Goal: Task Accomplishment & Management: Manage account settings

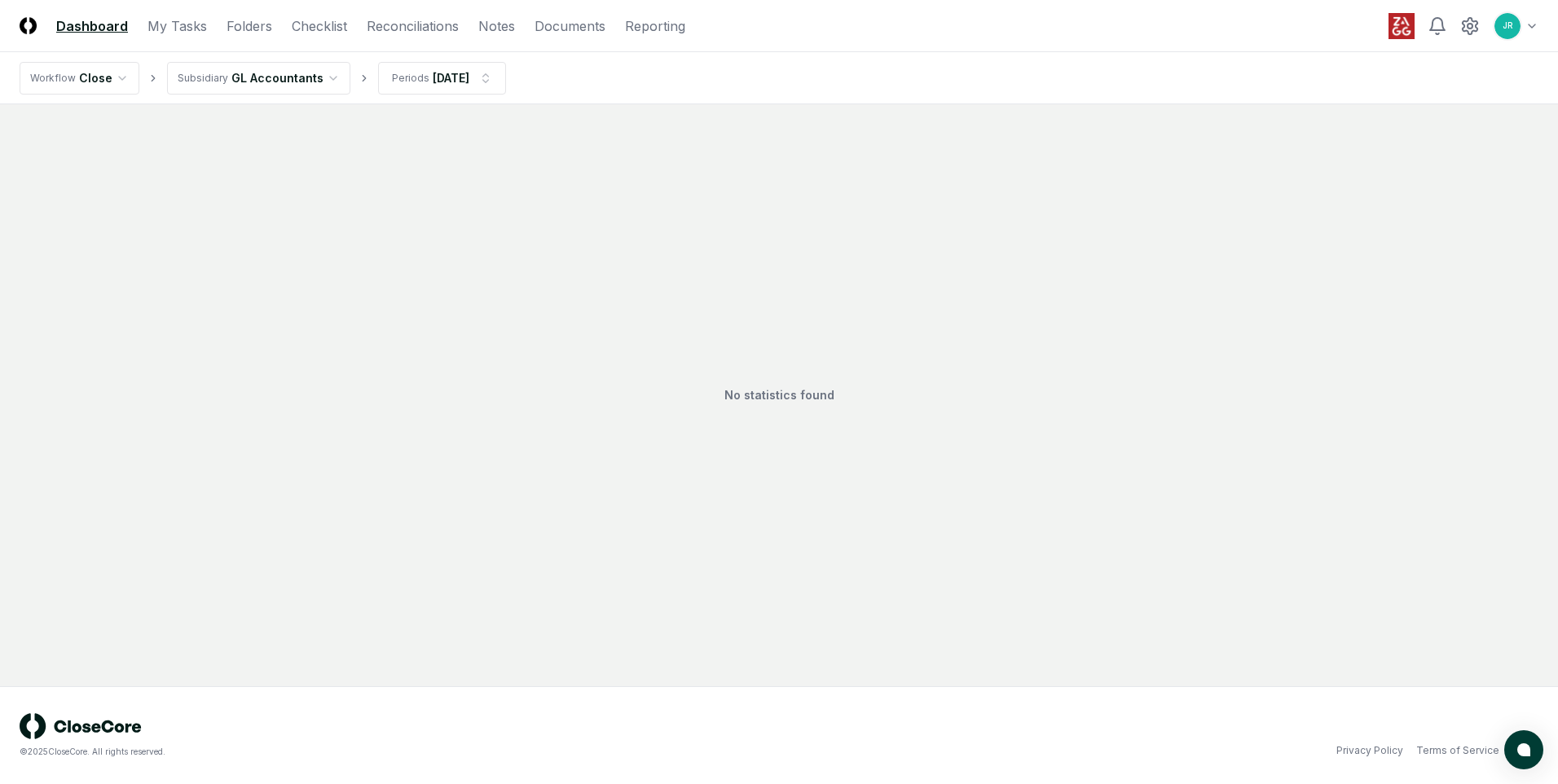
click at [327, 71] on html "CloseCore Dashboard My Tasks Folders Checklist Reconciliations Notes Documents …" at bounding box center [779, 392] width 1558 height 784
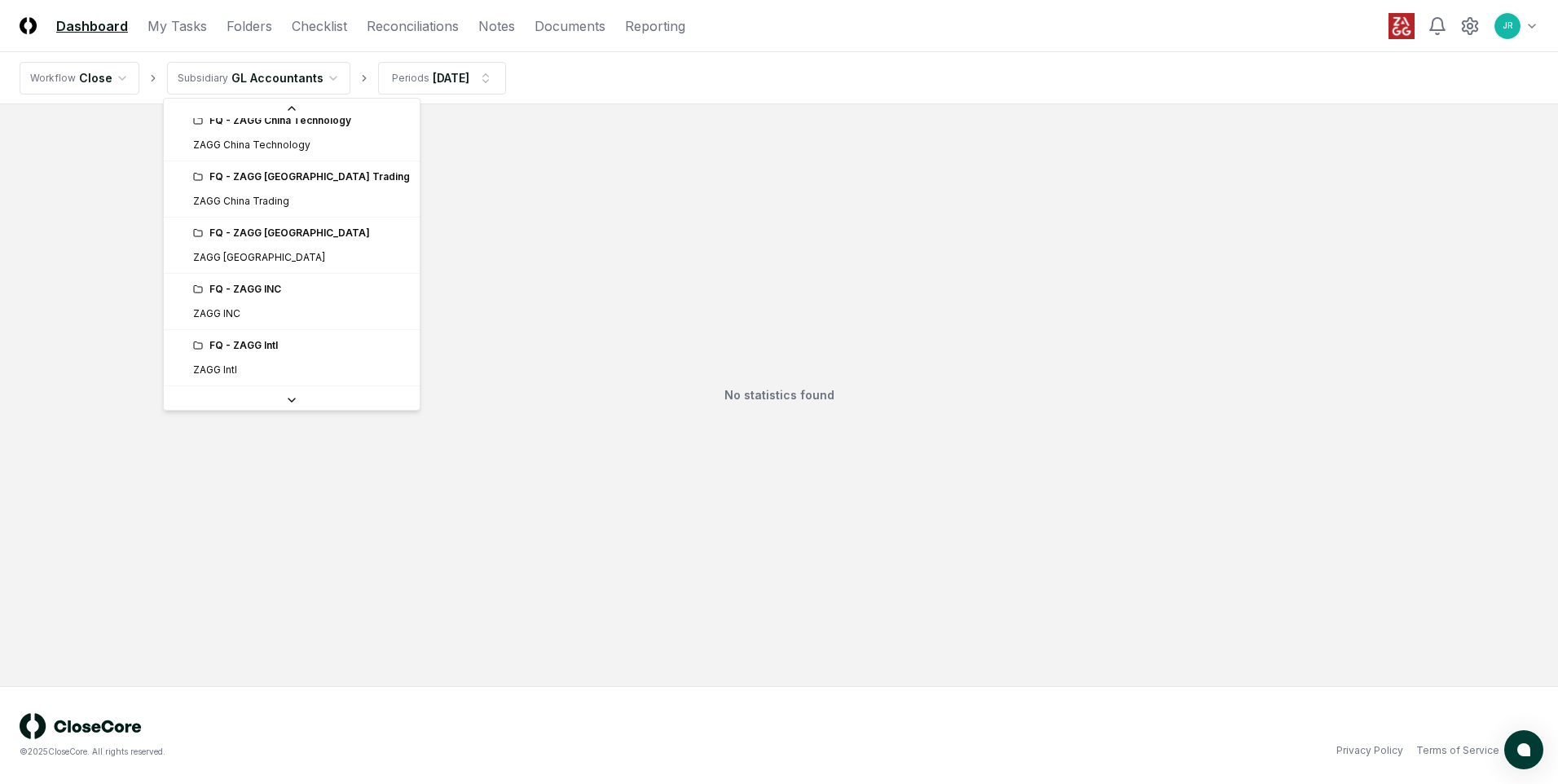
scroll to position [245, 0]
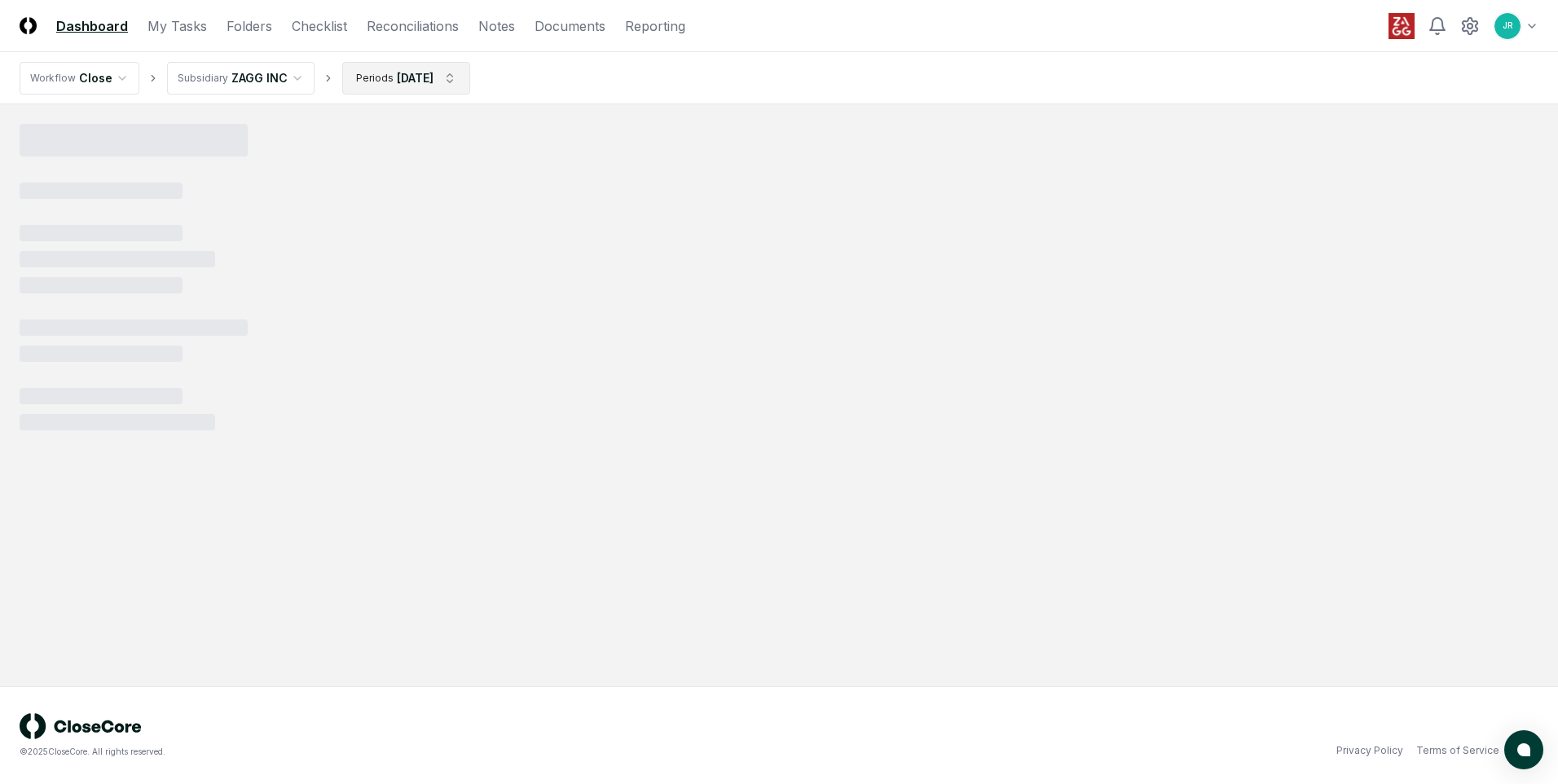
click at [458, 84] on html "CloseCore Dashboard My Tasks Folders Checklist Reconciliations Notes Documents …" at bounding box center [779, 392] width 1558 height 784
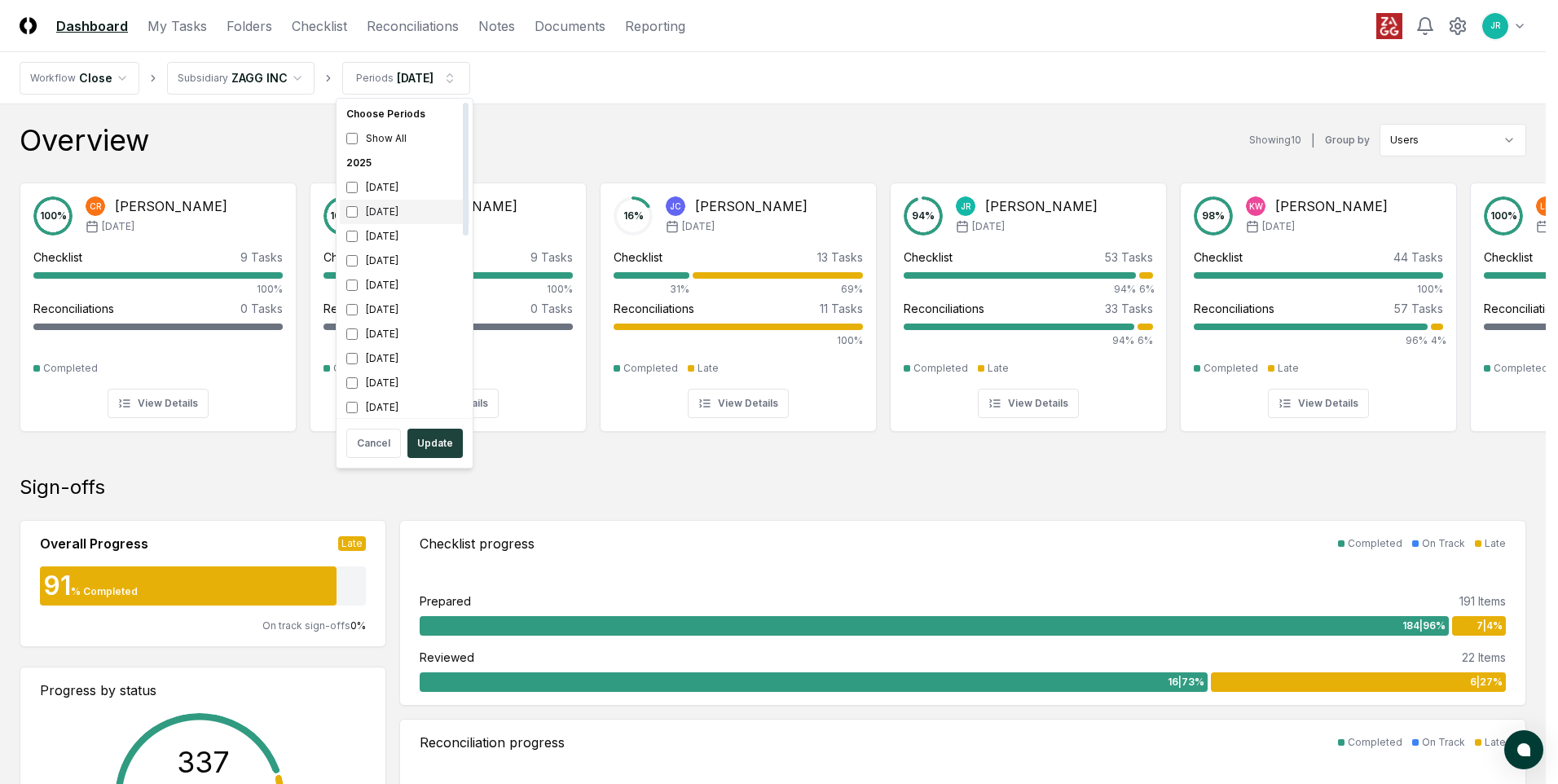
click at [379, 216] on div "[DATE]" at bounding box center [404, 212] width 129 height 25
click at [381, 241] on div "[DATE]" at bounding box center [404, 237] width 129 height 25
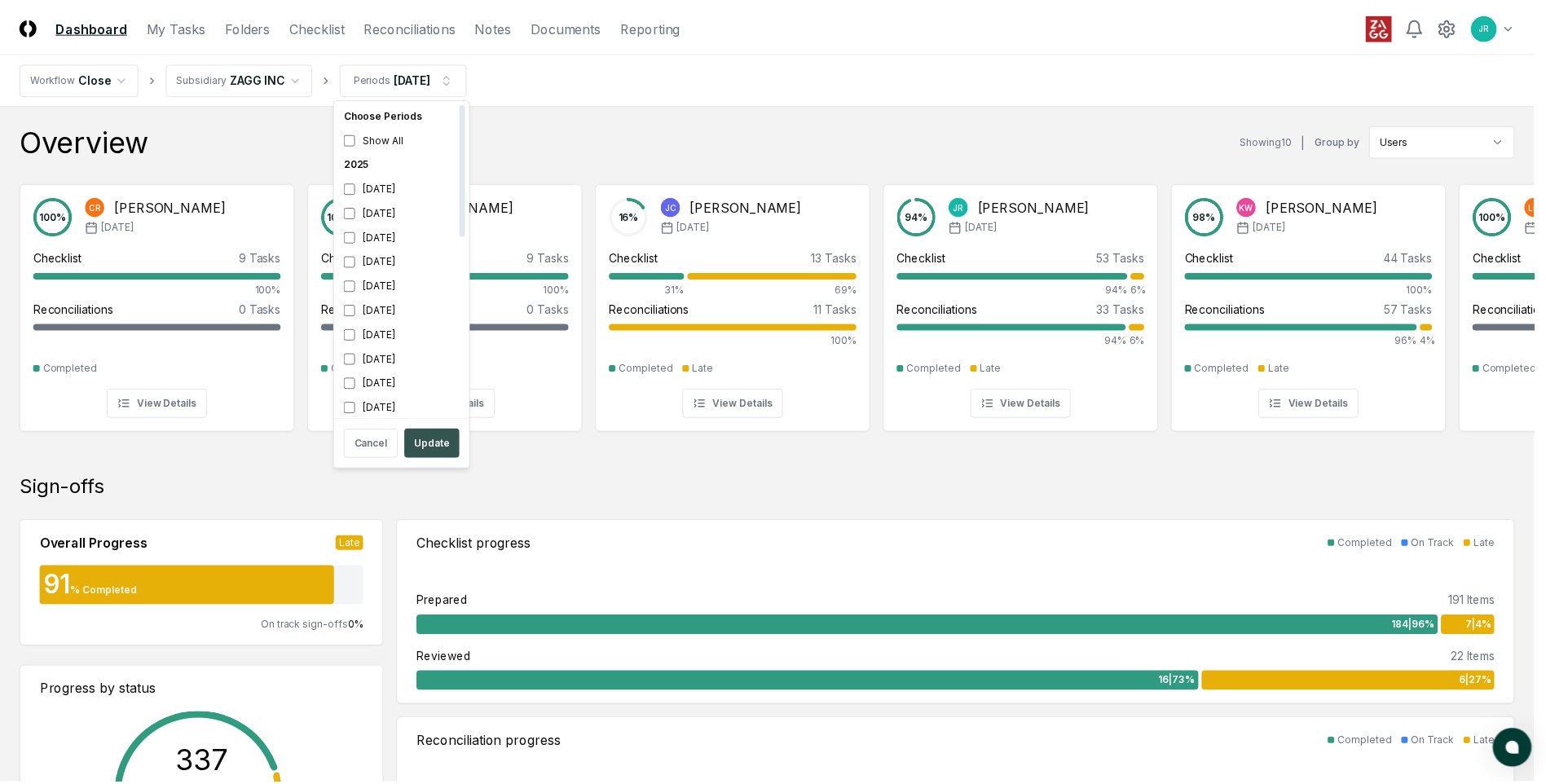
scroll to position [5, 0]
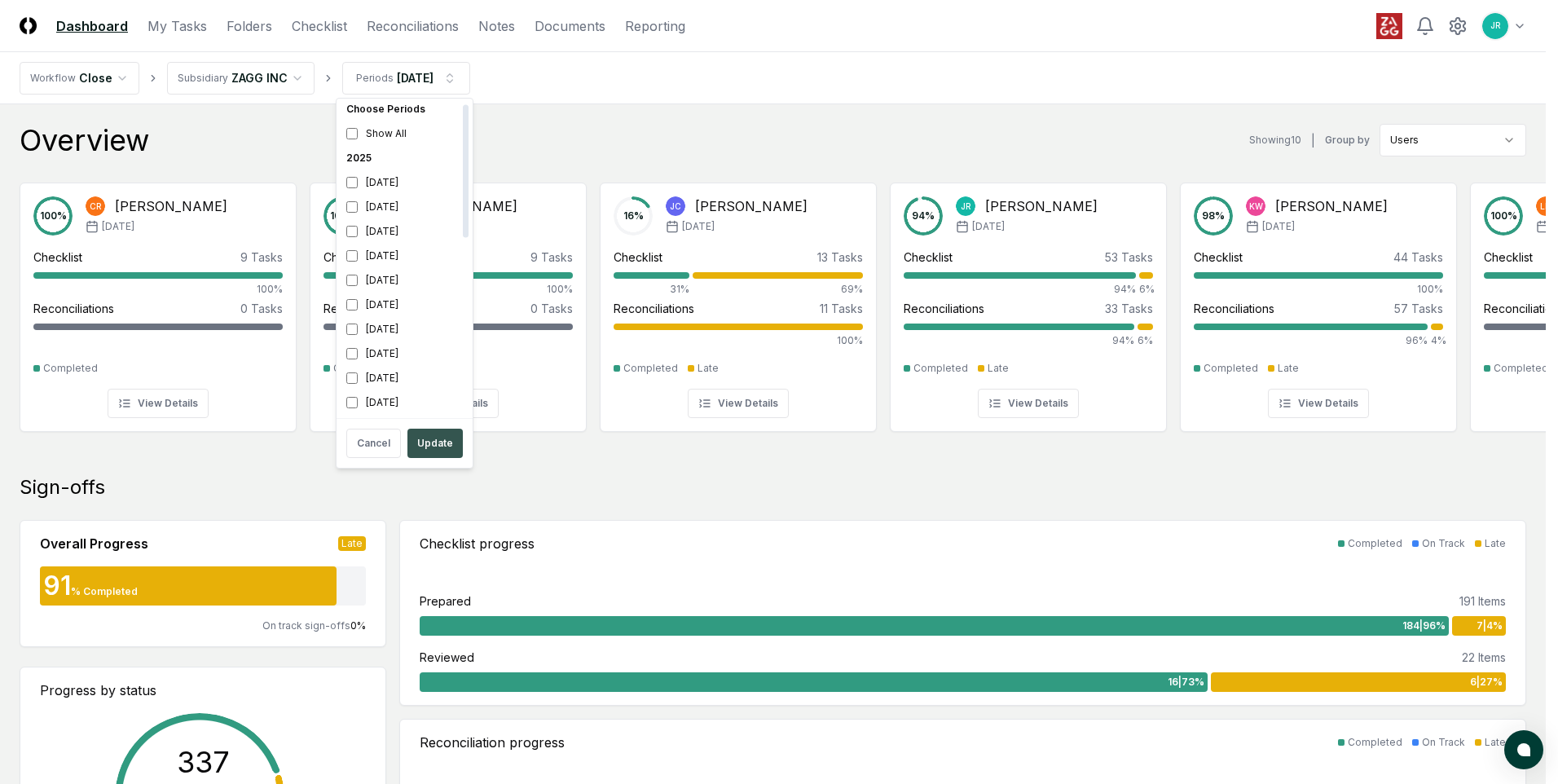
click at [425, 455] on button "Update" at bounding box center [436, 444] width 56 height 29
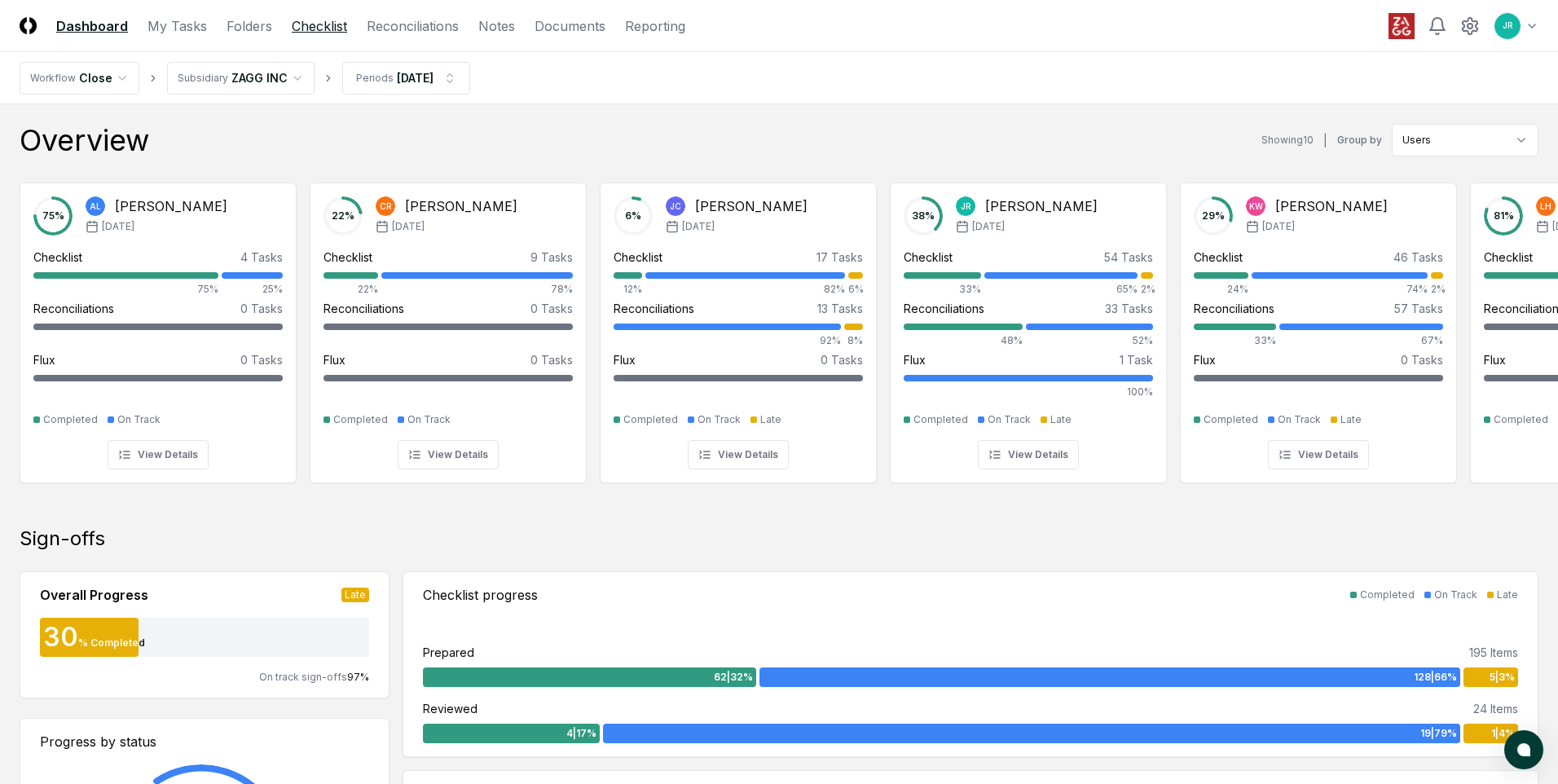
click at [319, 29] on link "Checklist" at bounding box center [319, 26] width 56 height 20
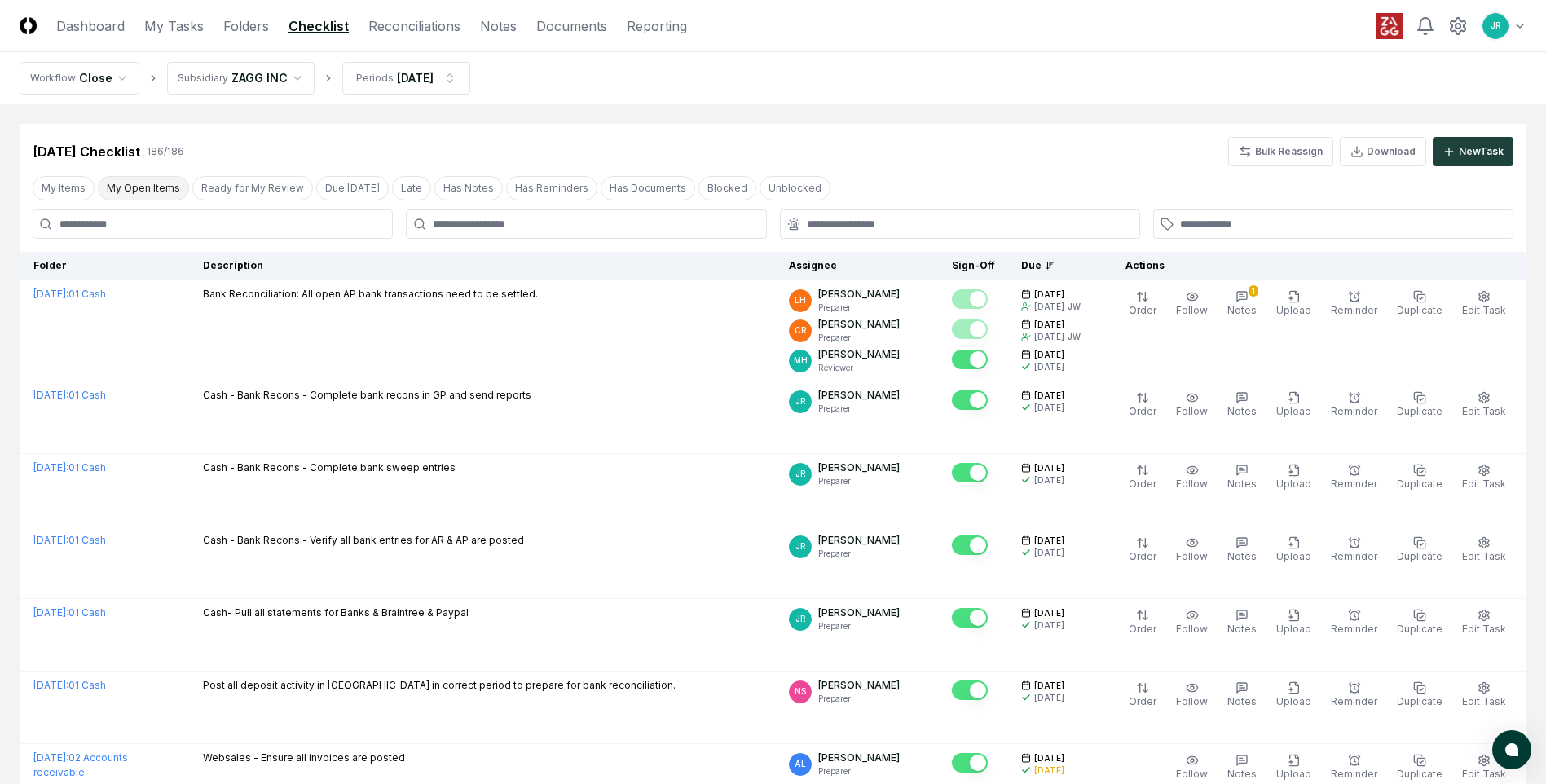
click at [153, 189] on button "My Open Items" at bounding box center [142, 188] width 91 height 25
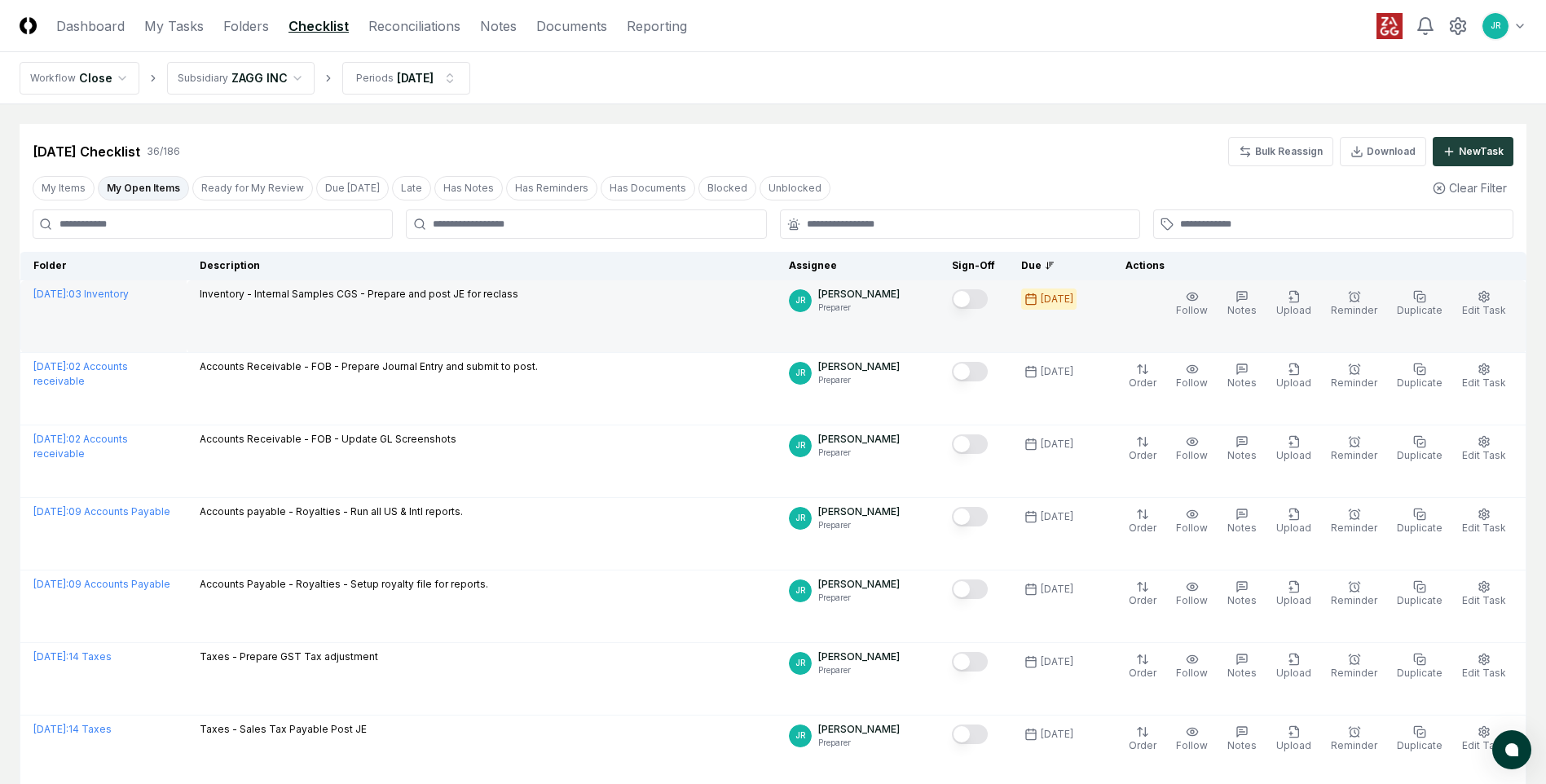
click at [974, 302] on button "Mark complete" at bounding box center [970, 299] width 36 height 20
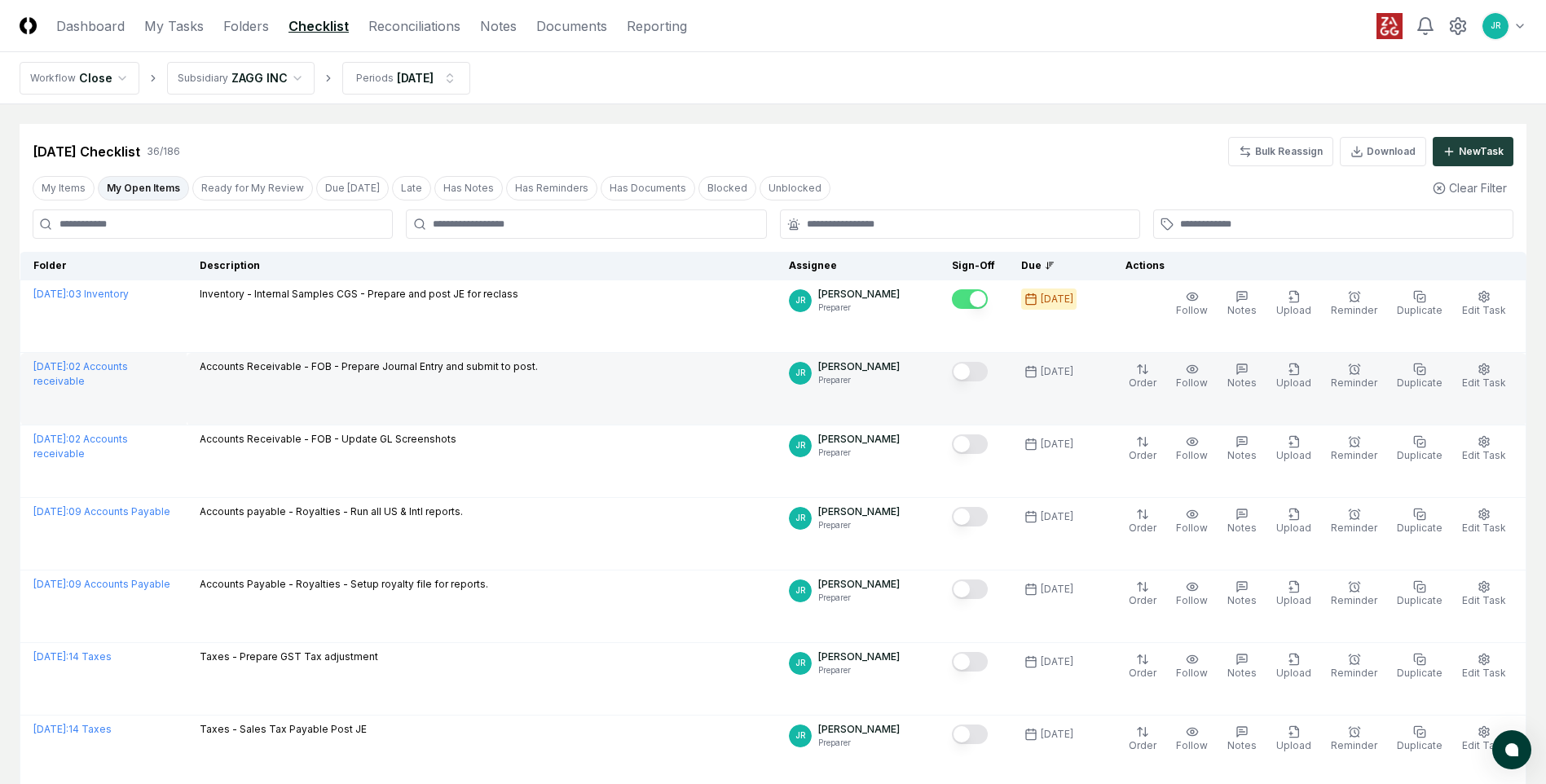
click at [979, 377] on button "Mark complete" at bounding box center [970, 372] width 36 height 20
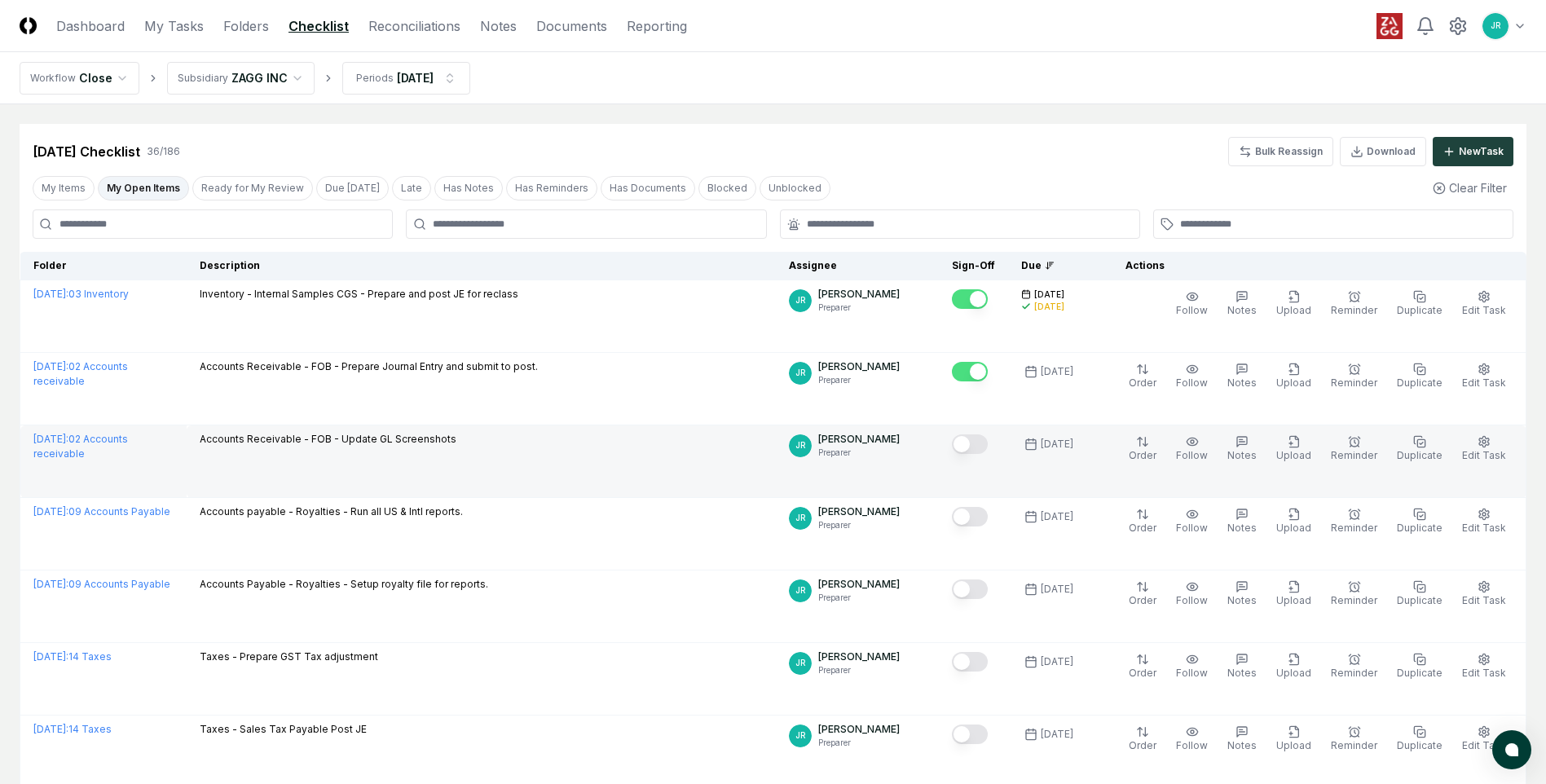
click at [975, 443] on button "Mark complete" at bounding box center [970, 444] width 36 height 20
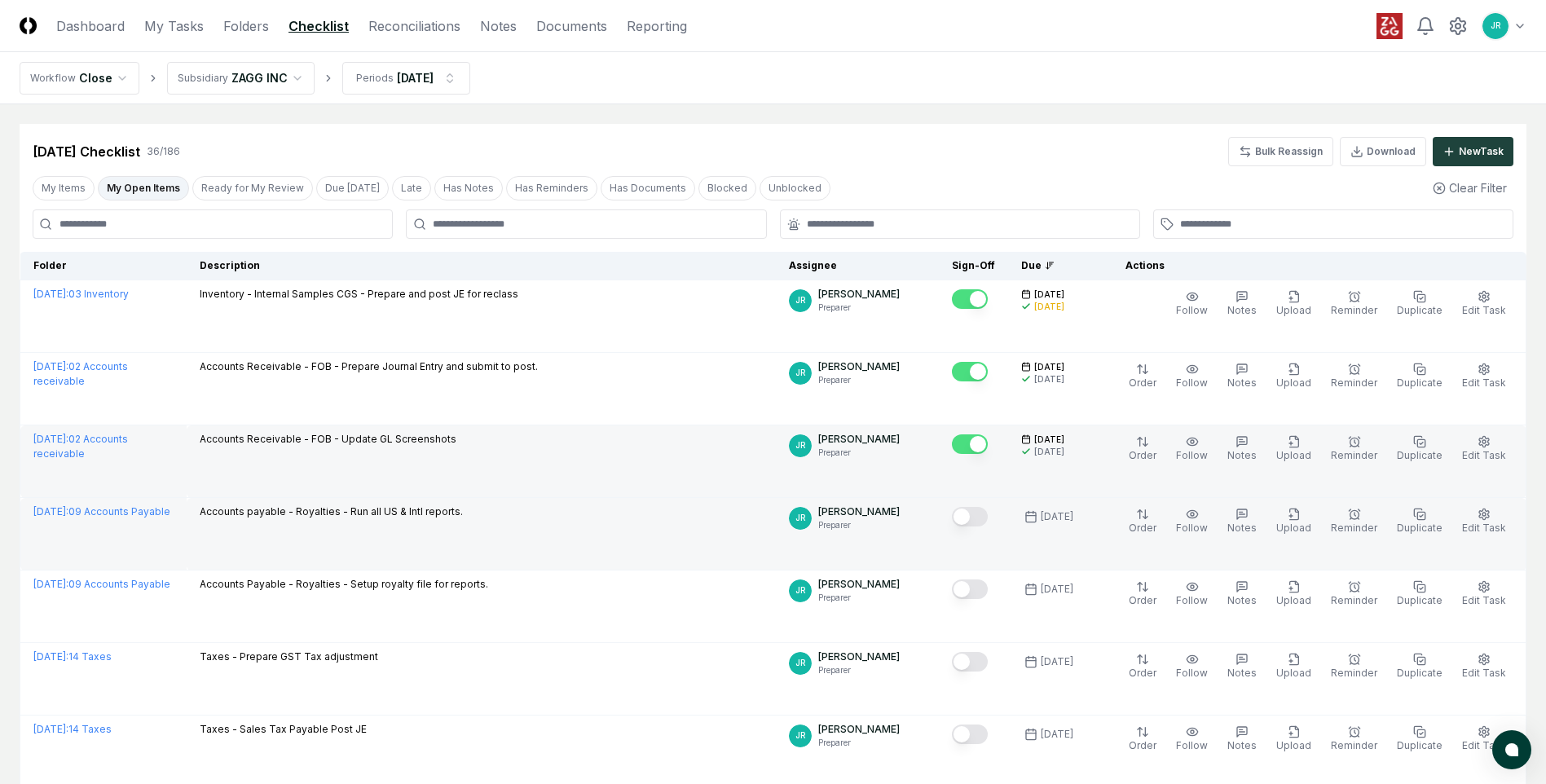
click at [981, 521] on button "Mark complete" at bounding box center [970, 516] width 36 height 20
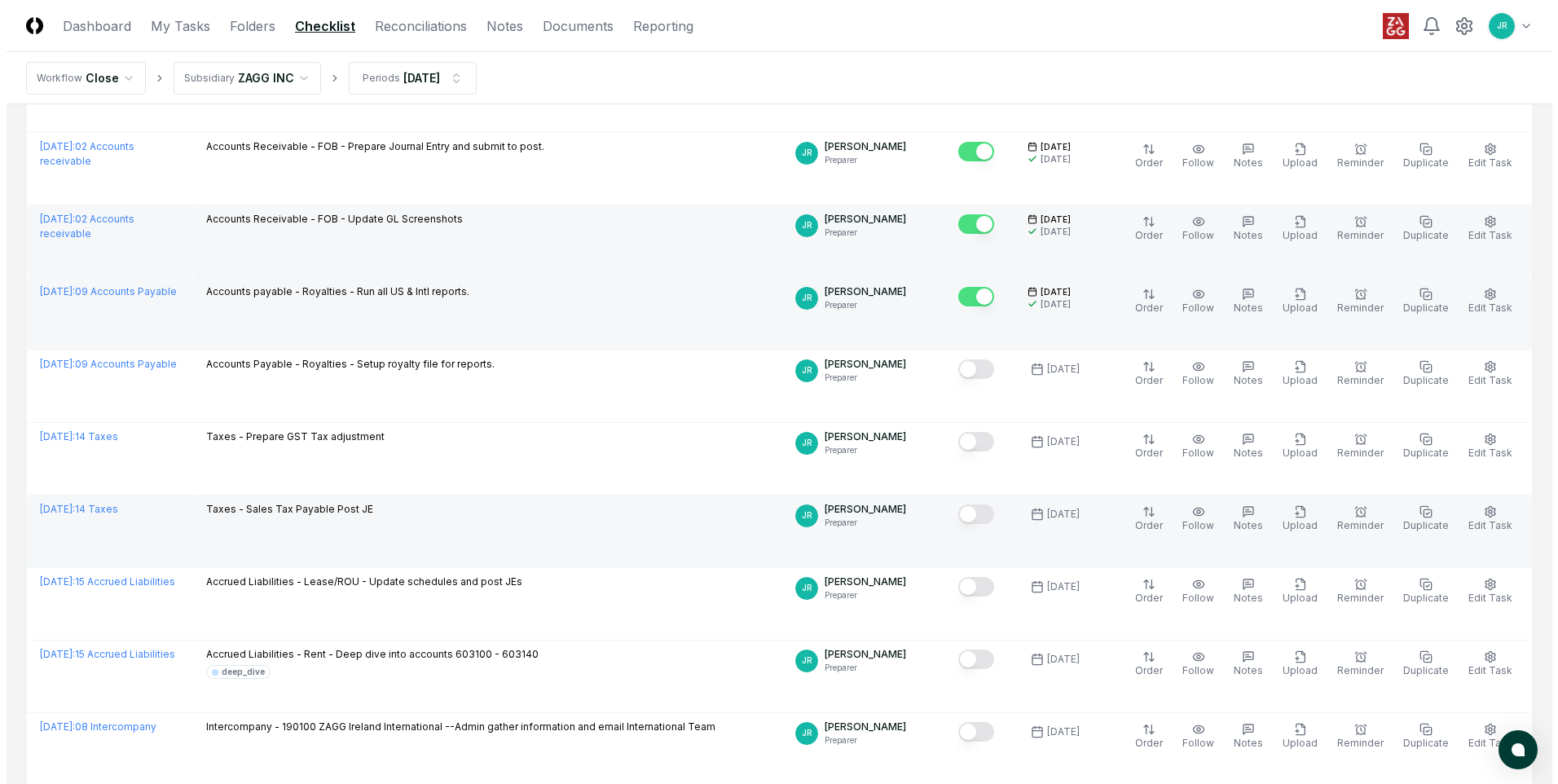
scroll to position [245, 0]
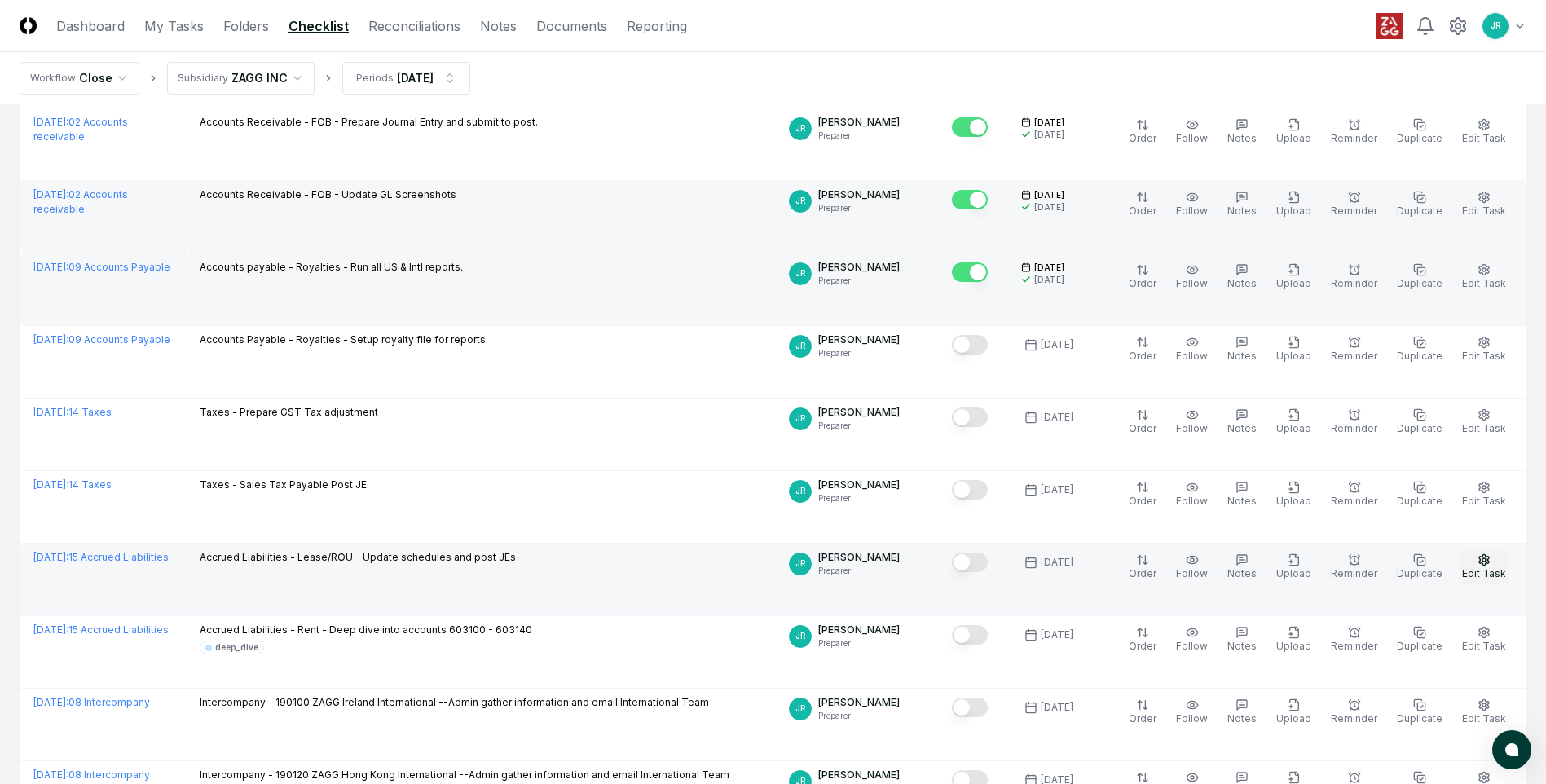
click at [1484, 567] on span "Edit Task" at bounding box center [1485, 573] width 44 height 12
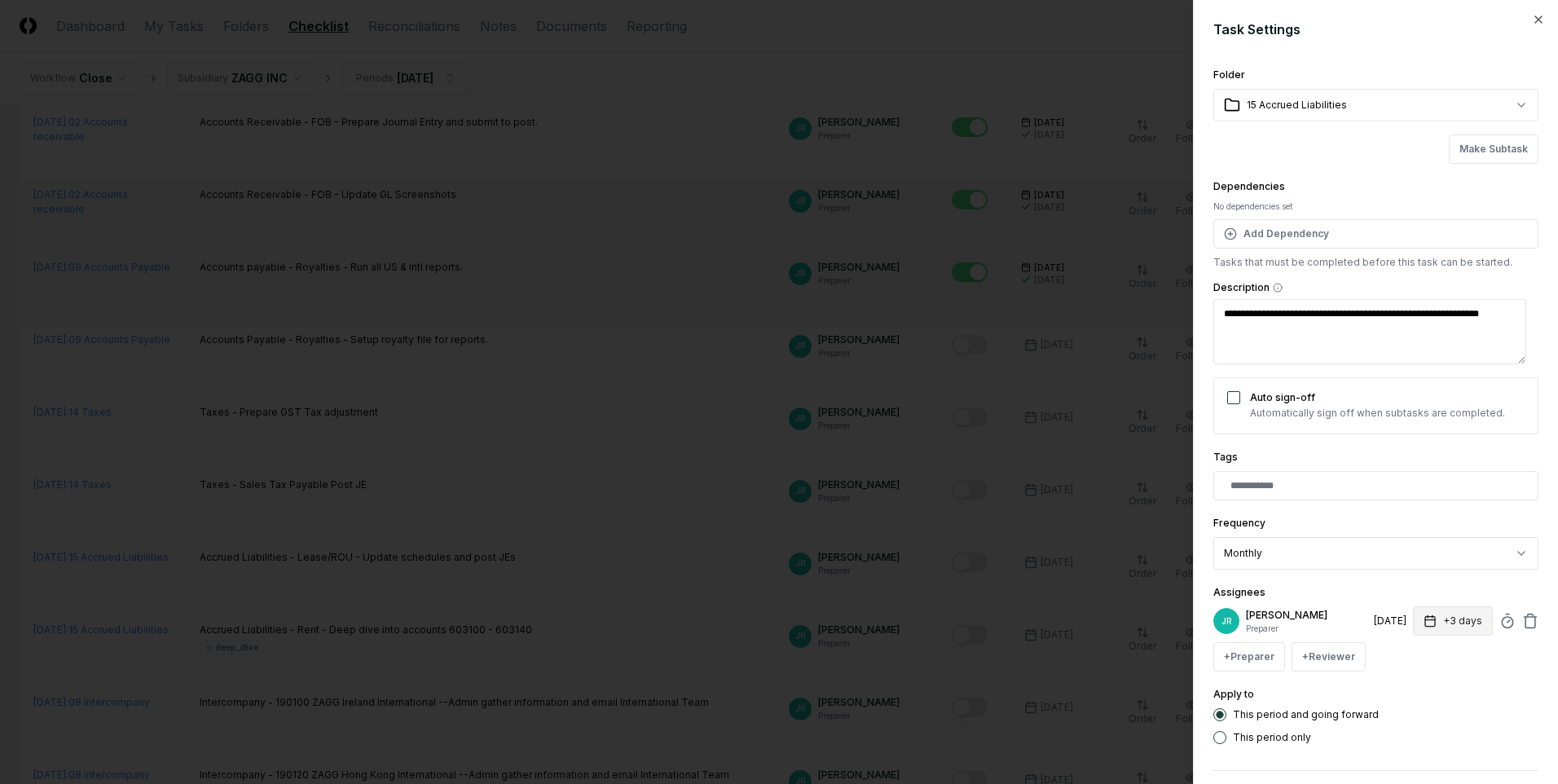
click at [1451, 621] on button "+3 days" at bounding box center [1453, 621] width 80 height 29
type textarea "*"
type input "*"
click at [1400, 679] on input "*" at bounding box center [1391, 685] width 57 height 29
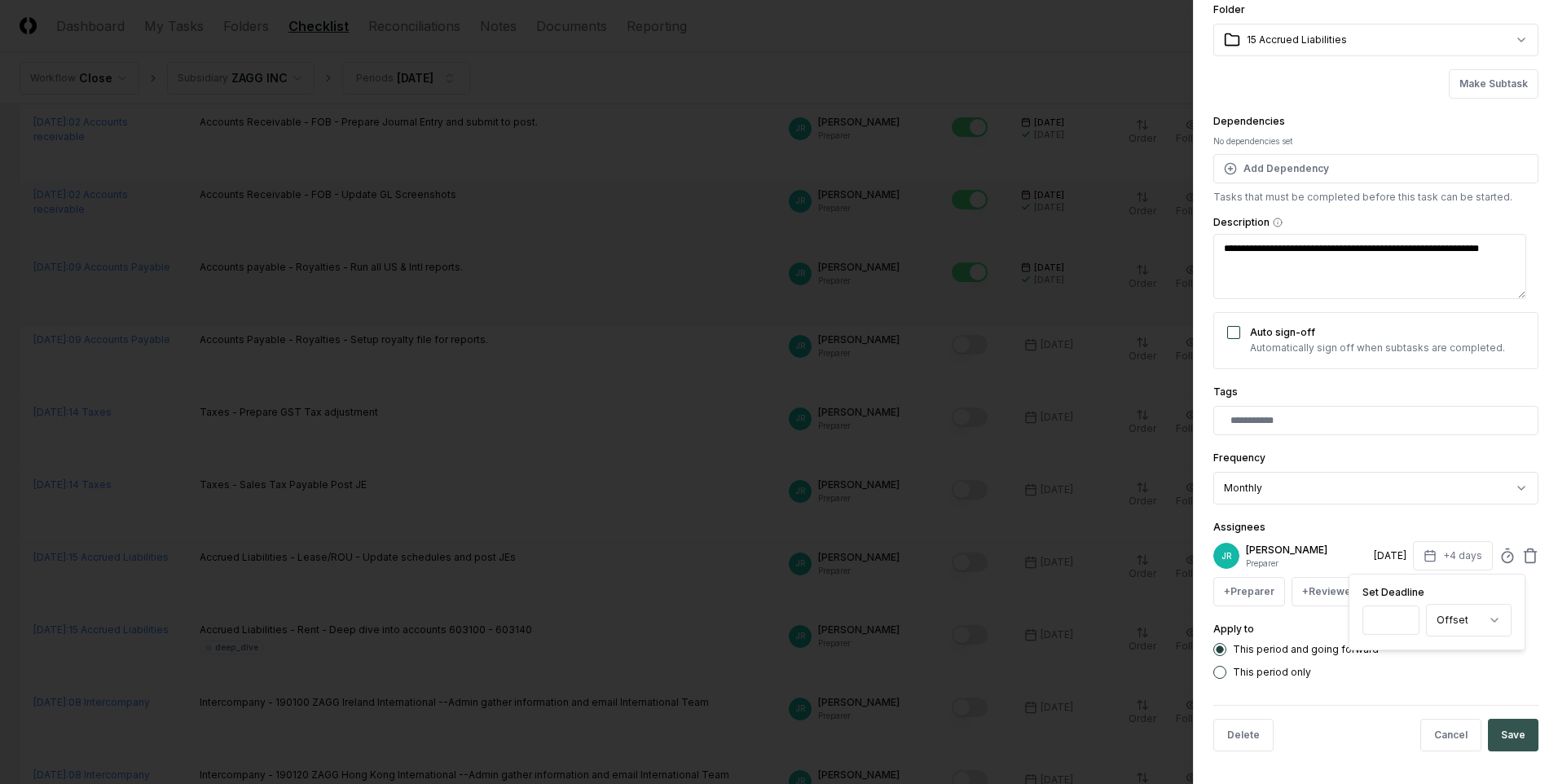
click at [1493, 737] on button "Save" at bounding box center [1514, 735] width 51 height 33
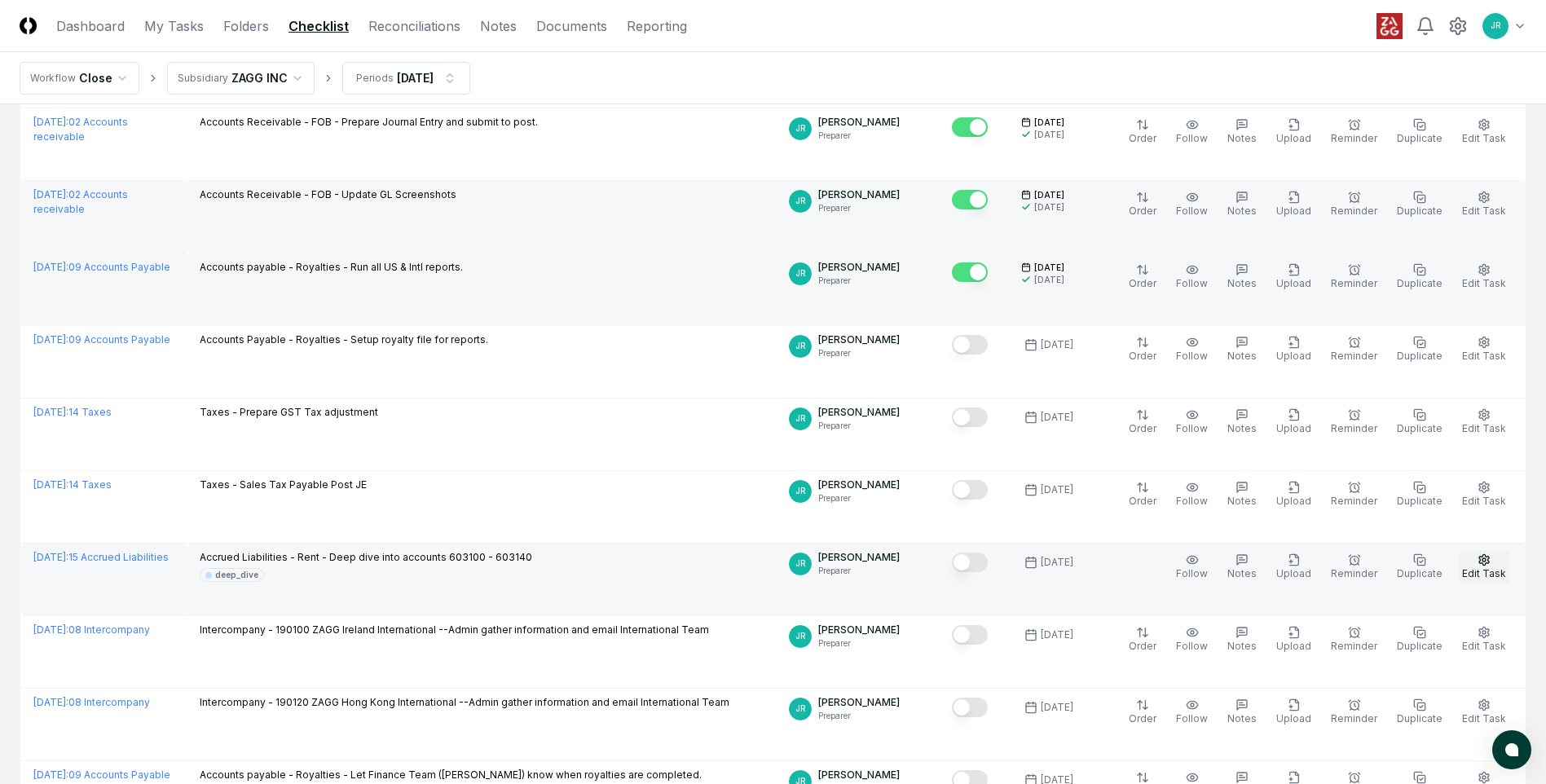
click at [1485, 565] on icon "button" at bounding box center [1485, 559] width 10 height 11
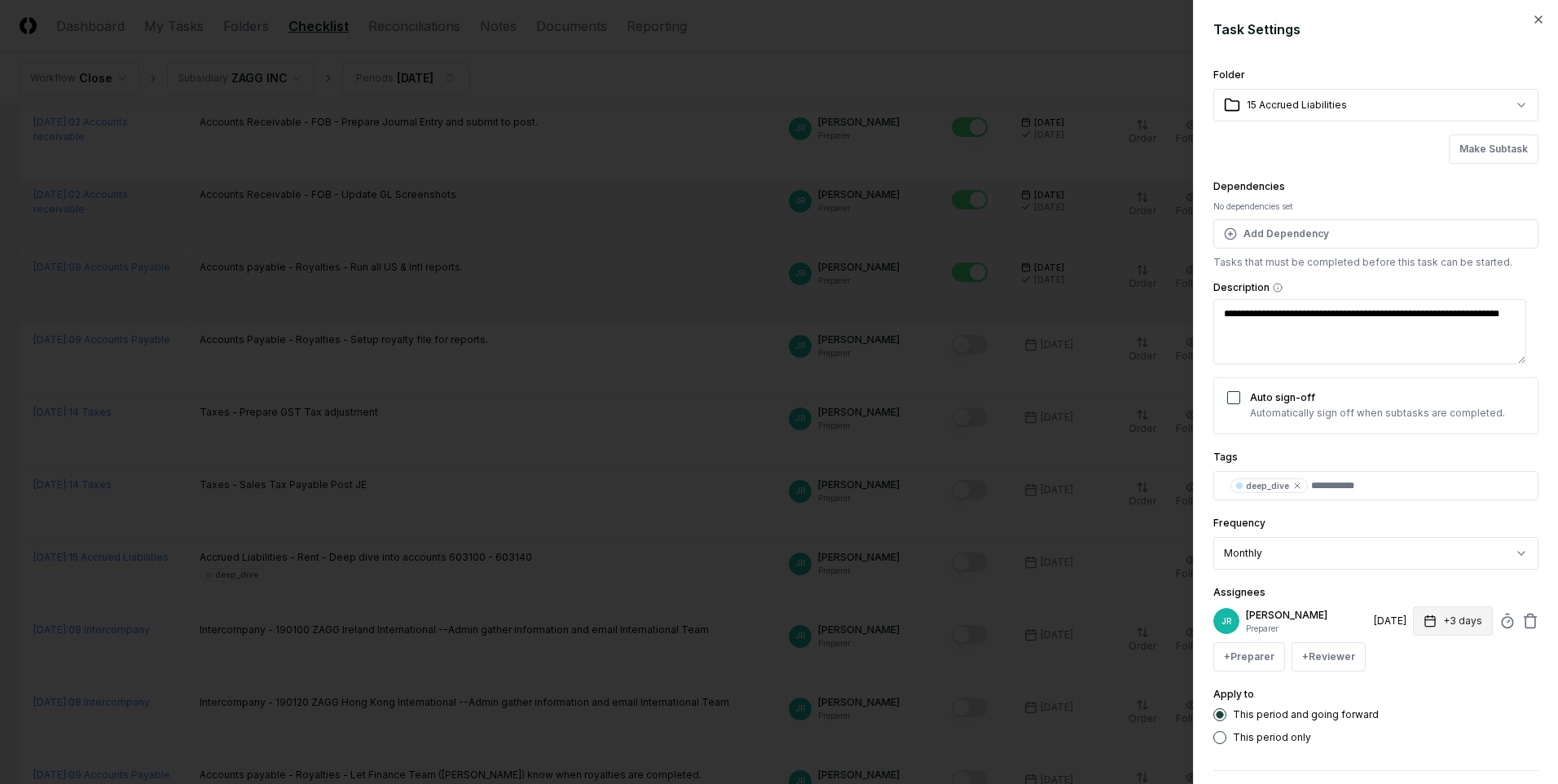
click at [1425, 620] on icon "button" at bounding box center [1430, 620] width 10 height 0
type textarea "*"
type input "*"
click at [1403, 681] on input "*" at bounding box center [1391, 685] width 57 height 29
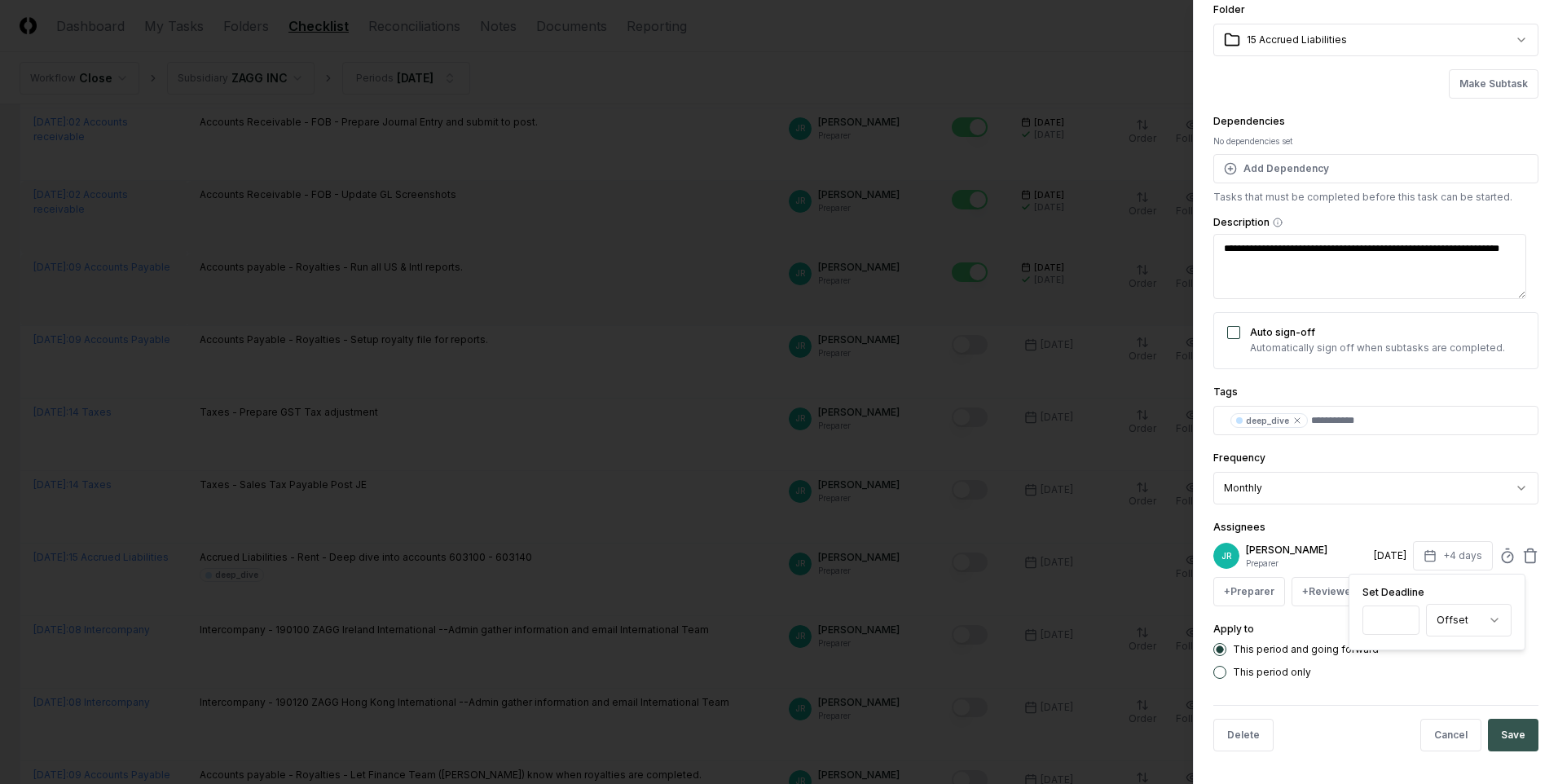
click at [1491, 741] on button "Save" at bounding box center [1514, 735] width 51 height 33
type textarea "*"
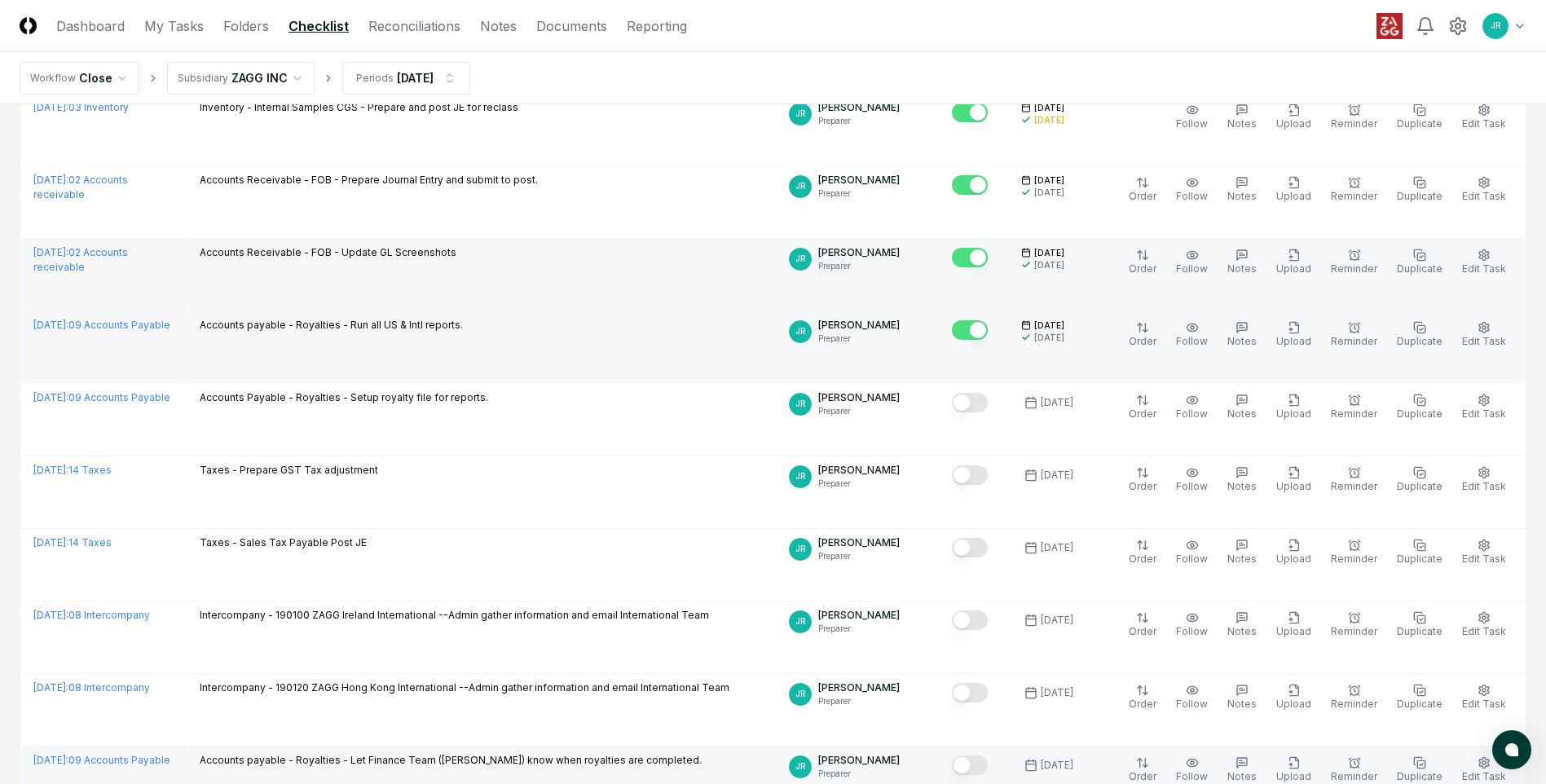
scroll to position [163, 0]
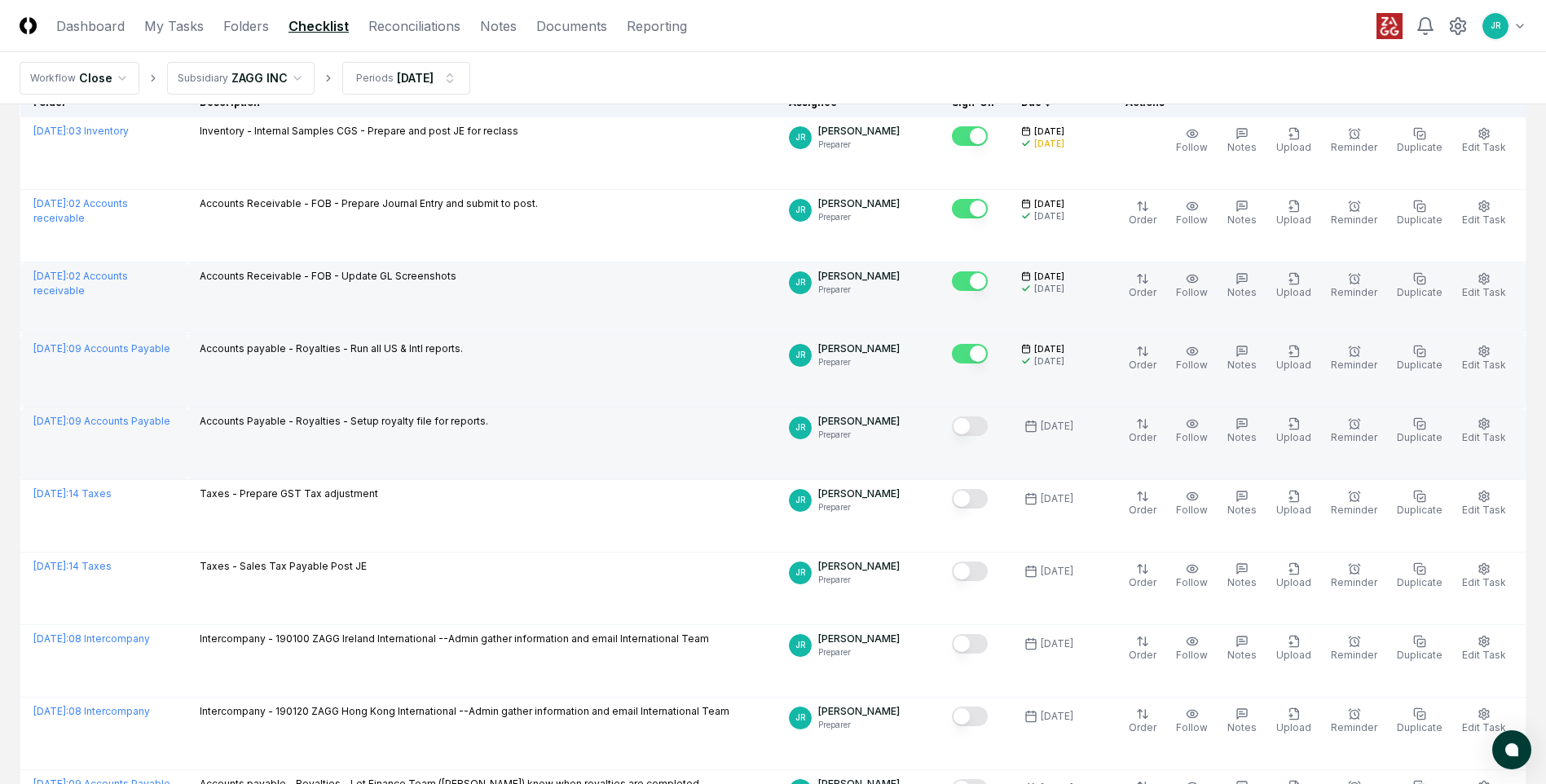
click at [980, 429] on button "Mark complete" at bounding box center [970, 426] width 36 height 20
click at [417, 29] on link "Reconciliations" at bounding box center [414, 26] width 92 height 20
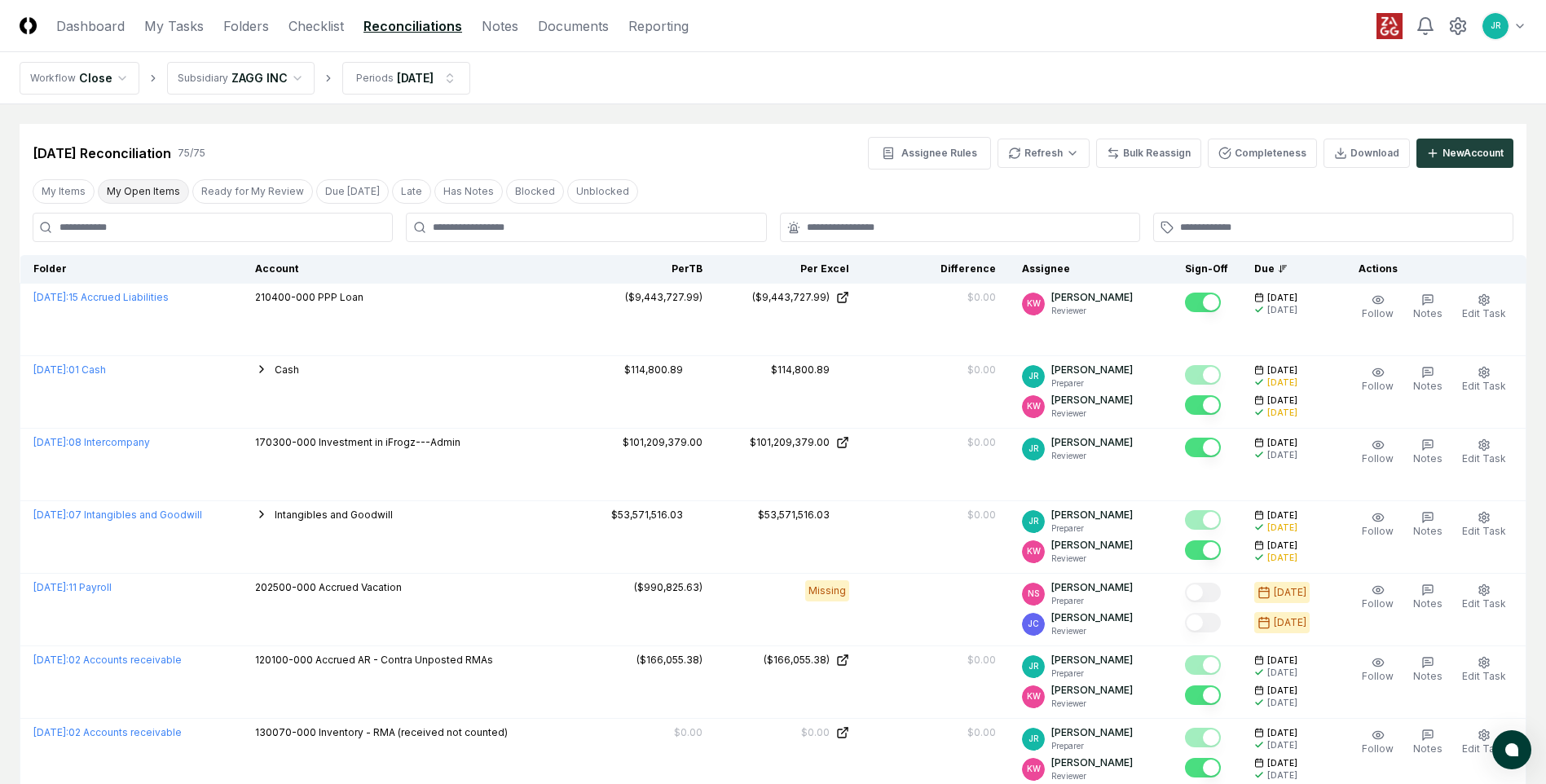
click at [164, 191] on button "My Open Items" at bounding box center [142, 191] width 91 height 25
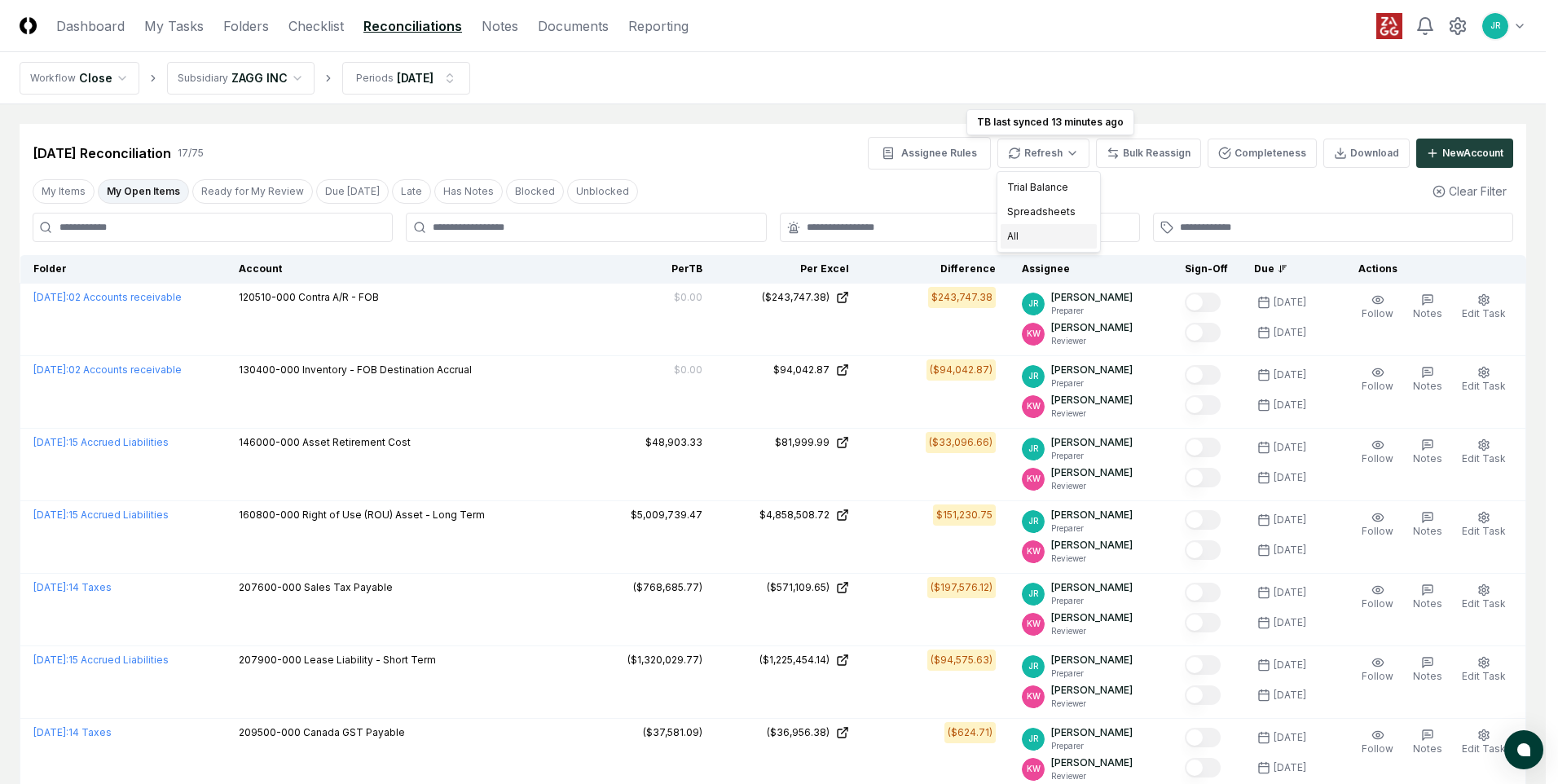
click at [1016, 237] on div "All" at bounding box center [1048, 237] width 96 height 25
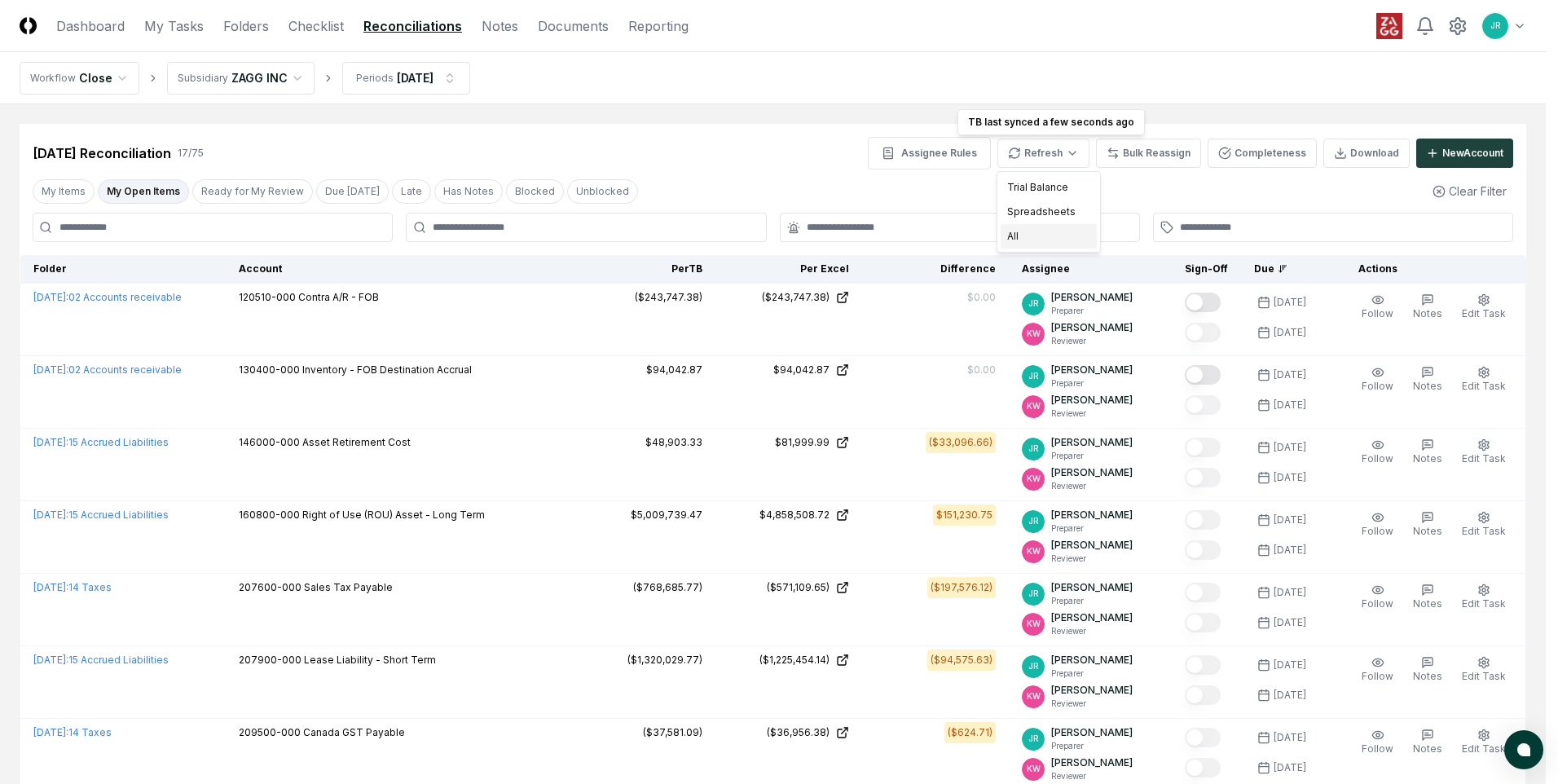
click at [1010, 237] on div "All" at bounding box center [1048, 237] width 96 height 25
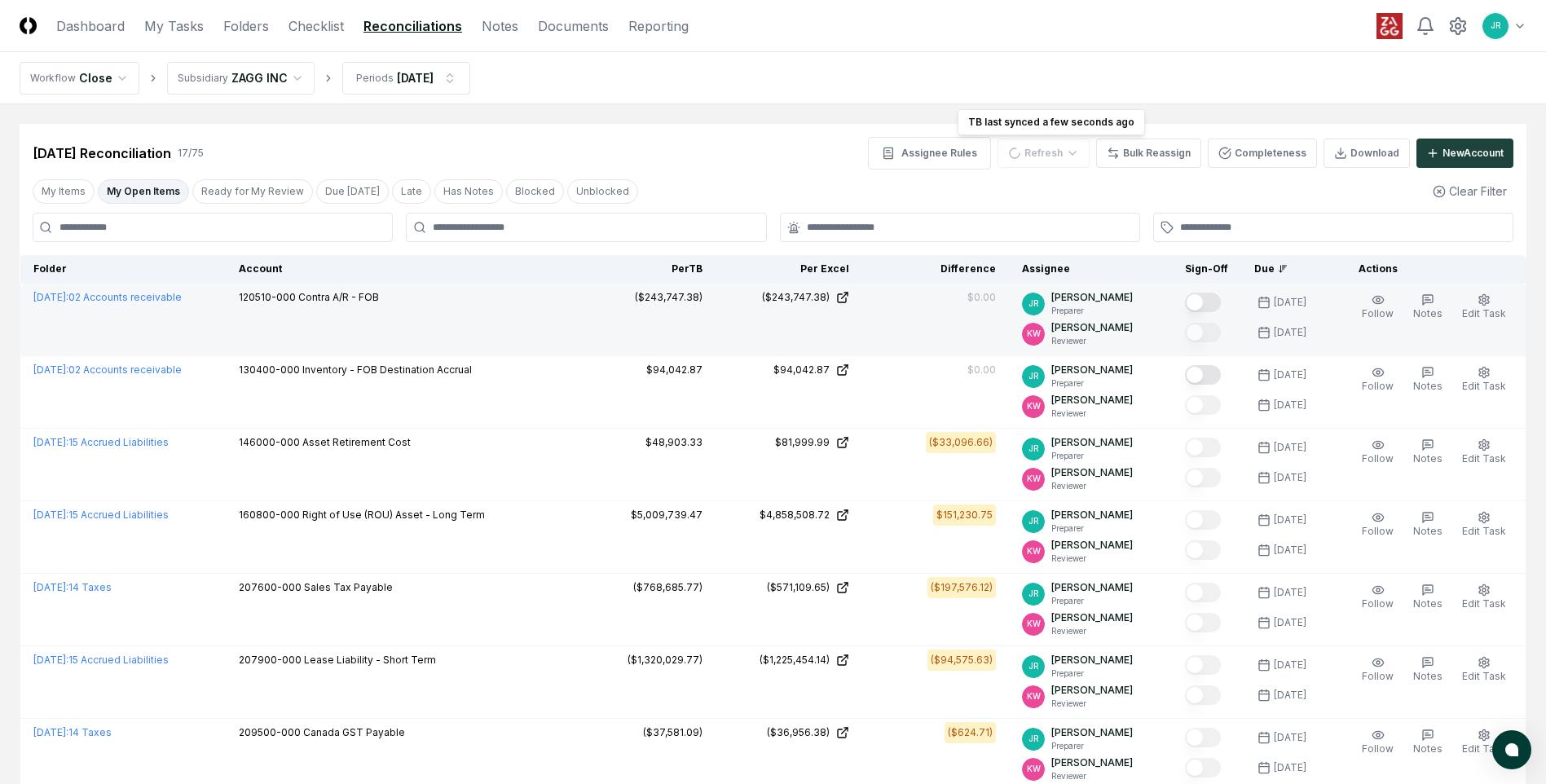
click at [1209, 298] on button "Mark complete" at bounding box center [1203, 302] width 36 height 20
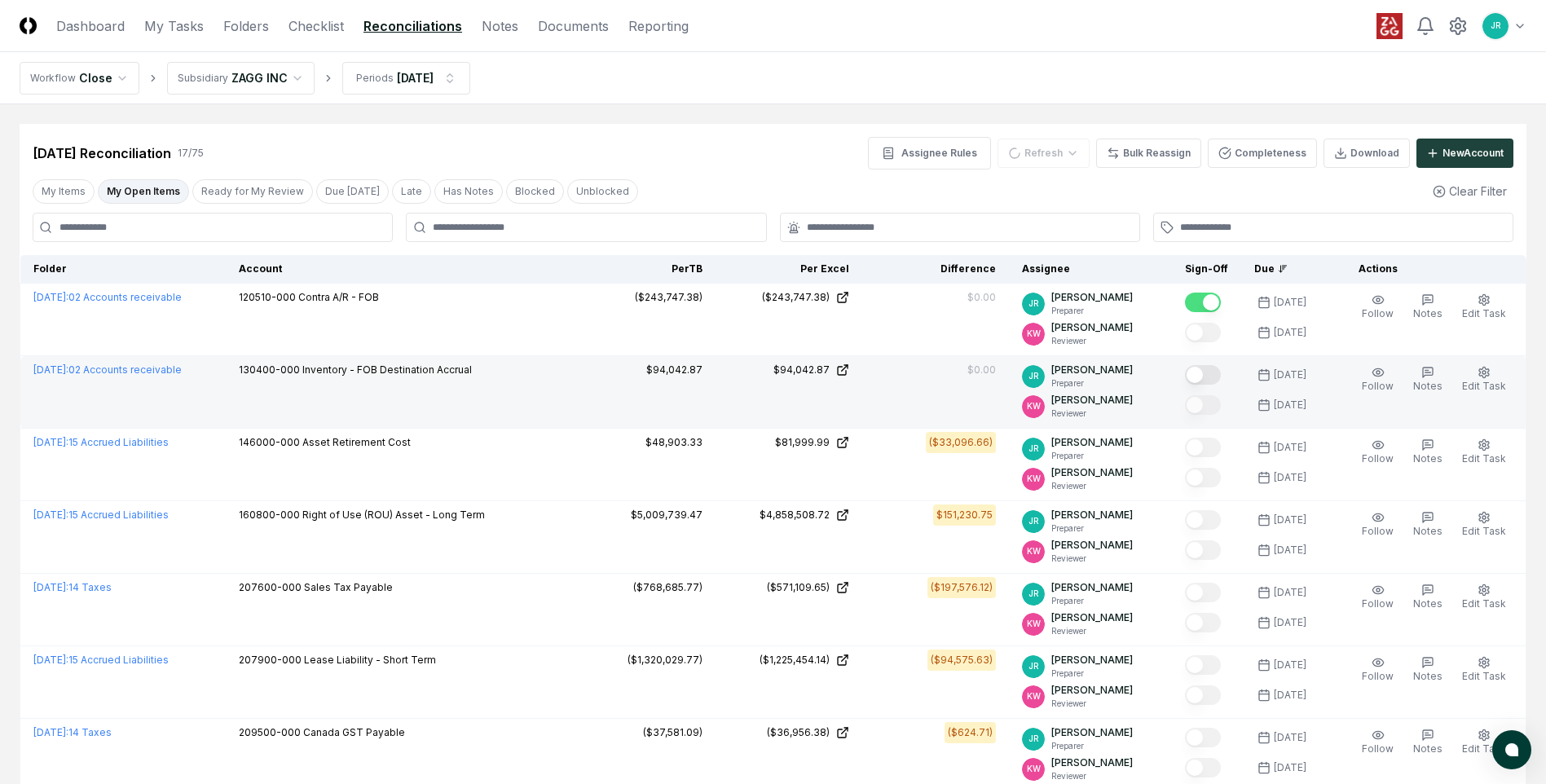
click at [1200, 378] on button "Mark complete" at bounding box center [1203, 375] width 36 height 20
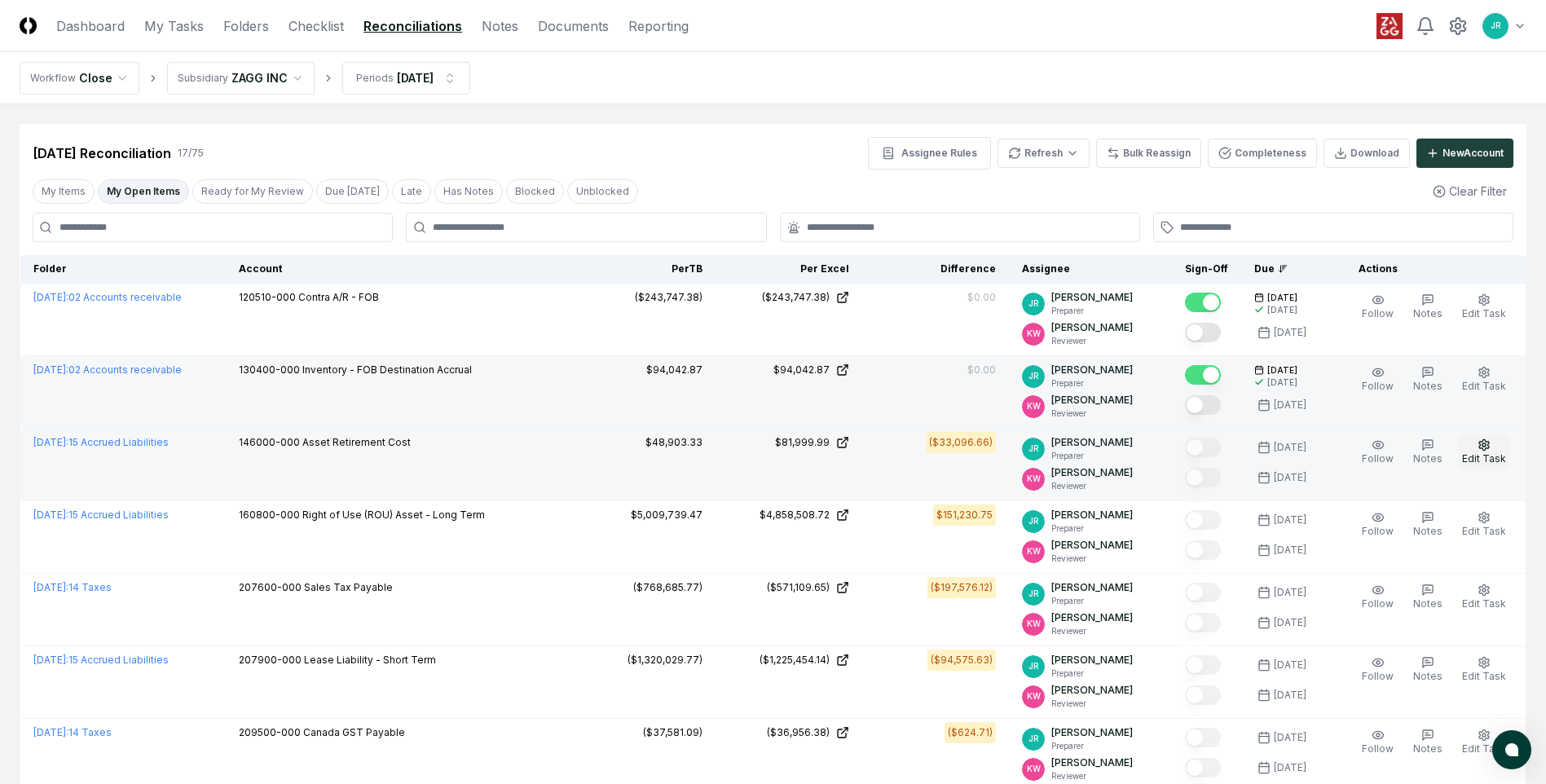
click at [1489, 453] on span "Edit Task" at bounding box center [1485, 457] width 44 height 12
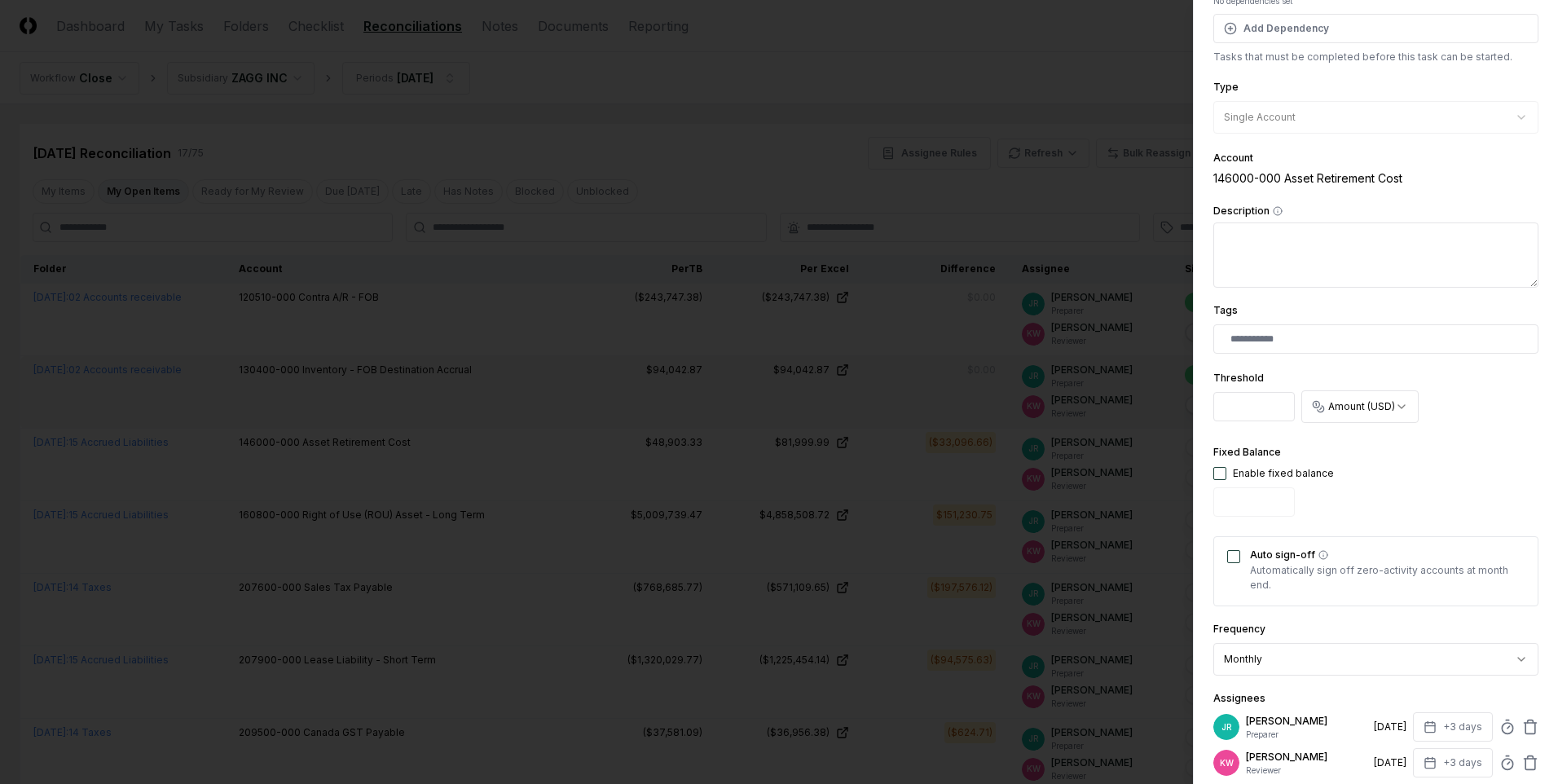
scroll to position [326, 0]
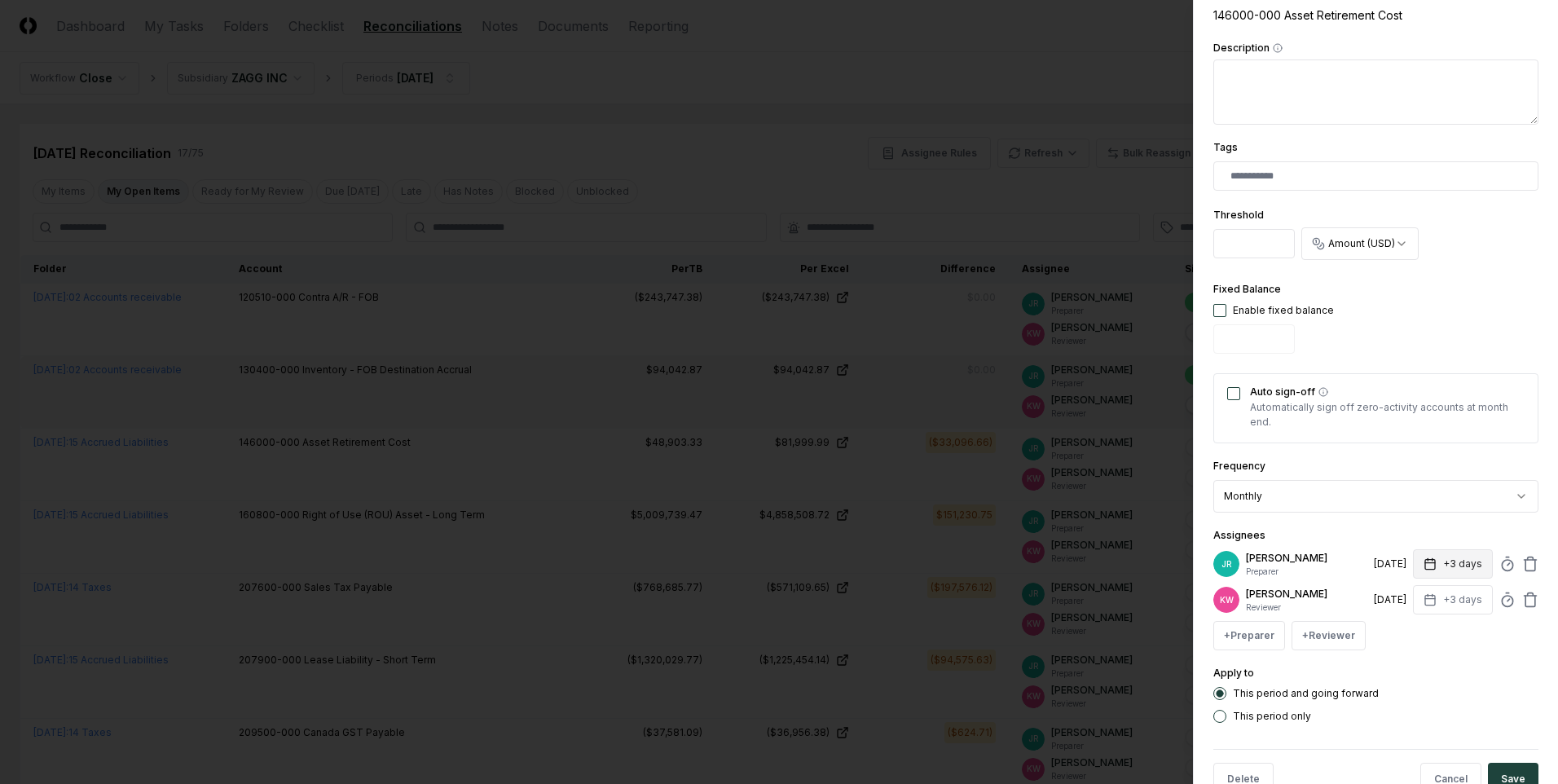
click at [1439, 567] on button "+3 days" at bounding box center [1453, 564] width 80 height 29
type input "*"
click at [1402, 623] on input "*" at bounding box center [1391, 629] width 57 height 29
click at [1449, 704] on div "This period and going forward This period only" at bounding box center [1375, 705] width 325 height 36
click at [1461, 604] on button "+3 days" at bounding box center [1453, 600] width 80 height 29
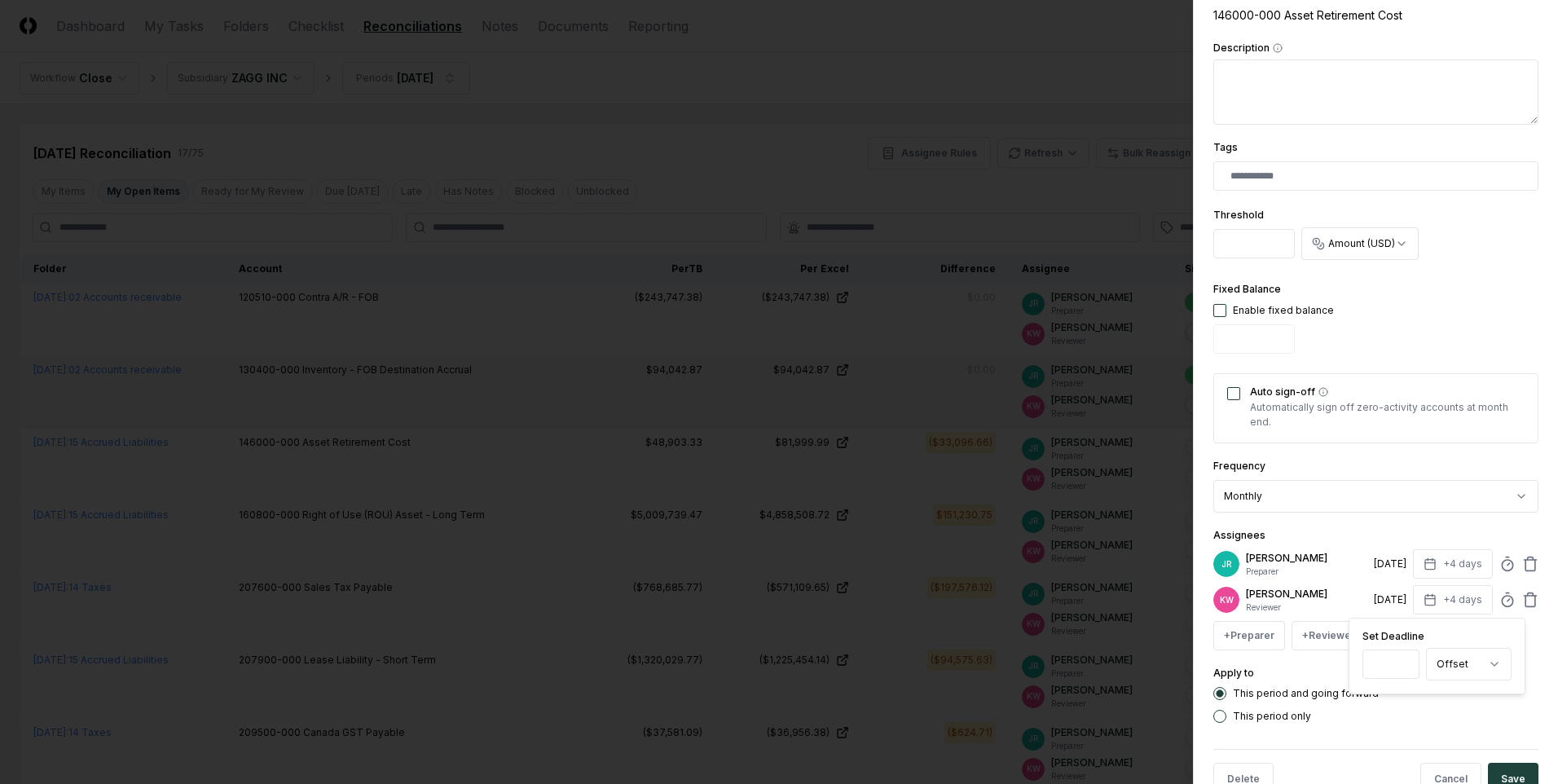
type input "*"
click at [1402, 661] on input "*" at bounding box center [1391, 664] width 57 height 29
click at [1496, 769] on button "Save" at bounding box center [1514, 779] width 51 height 33
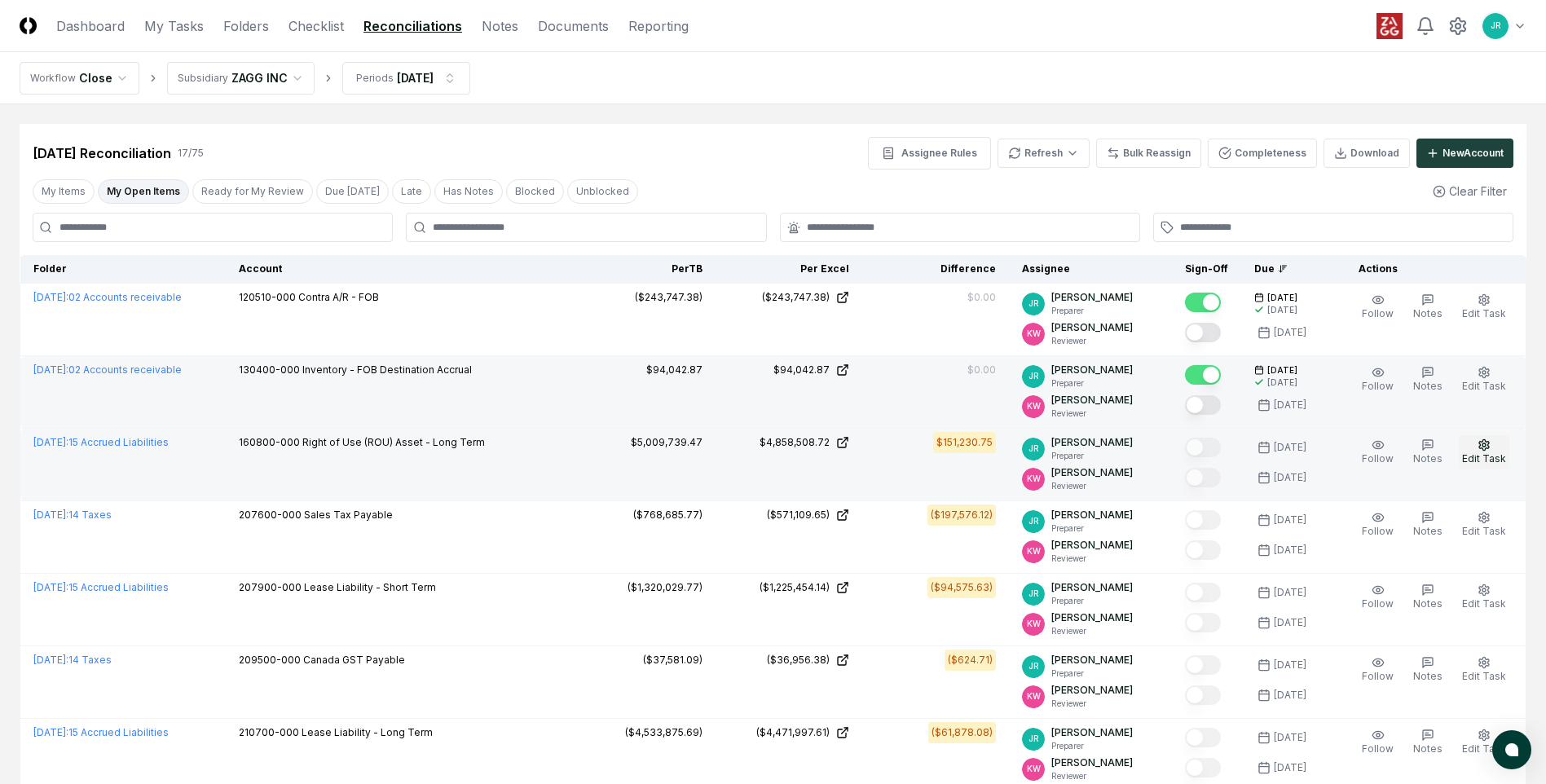
click at [1492, 455] on span "Edit Task" at bounding box center [1485, 457] width 44 height 12
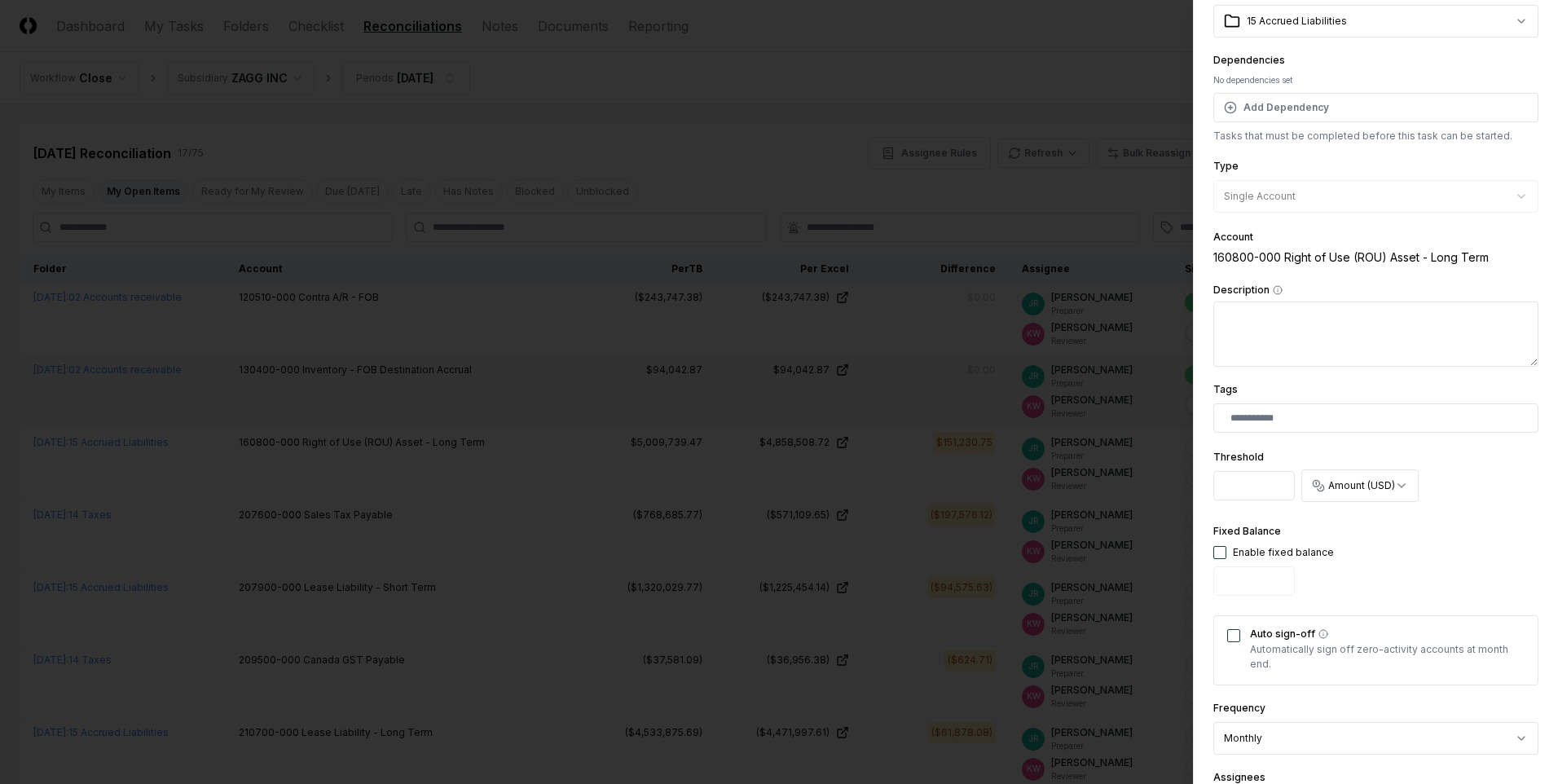
scroll to position [245, 0]
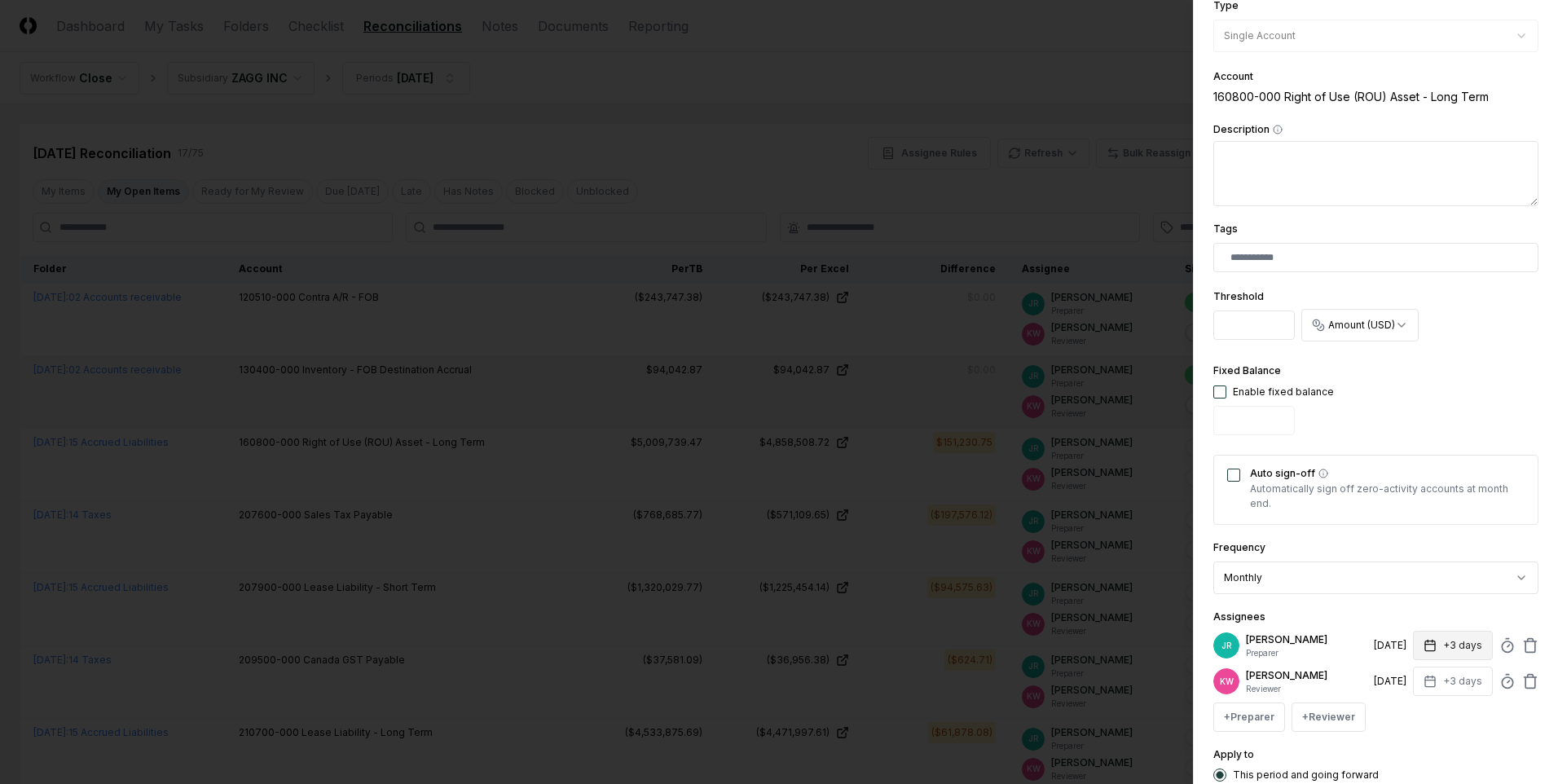
click at [1429, 651] on button "+3 days" at bounding box center [1453, 645] width 80 height 29
type input "*"
click at [1402, 707] on input "*" at bounding box center [1391, 710] width 57 height 29
click at [1425, 740] on div "**********" at bounding box center [1375, 312] width 325 height 983
drag, startPoint x: 1425, startPoint y: 740, endPoint x: 1387, endPoint y: 715, distance: 45.5
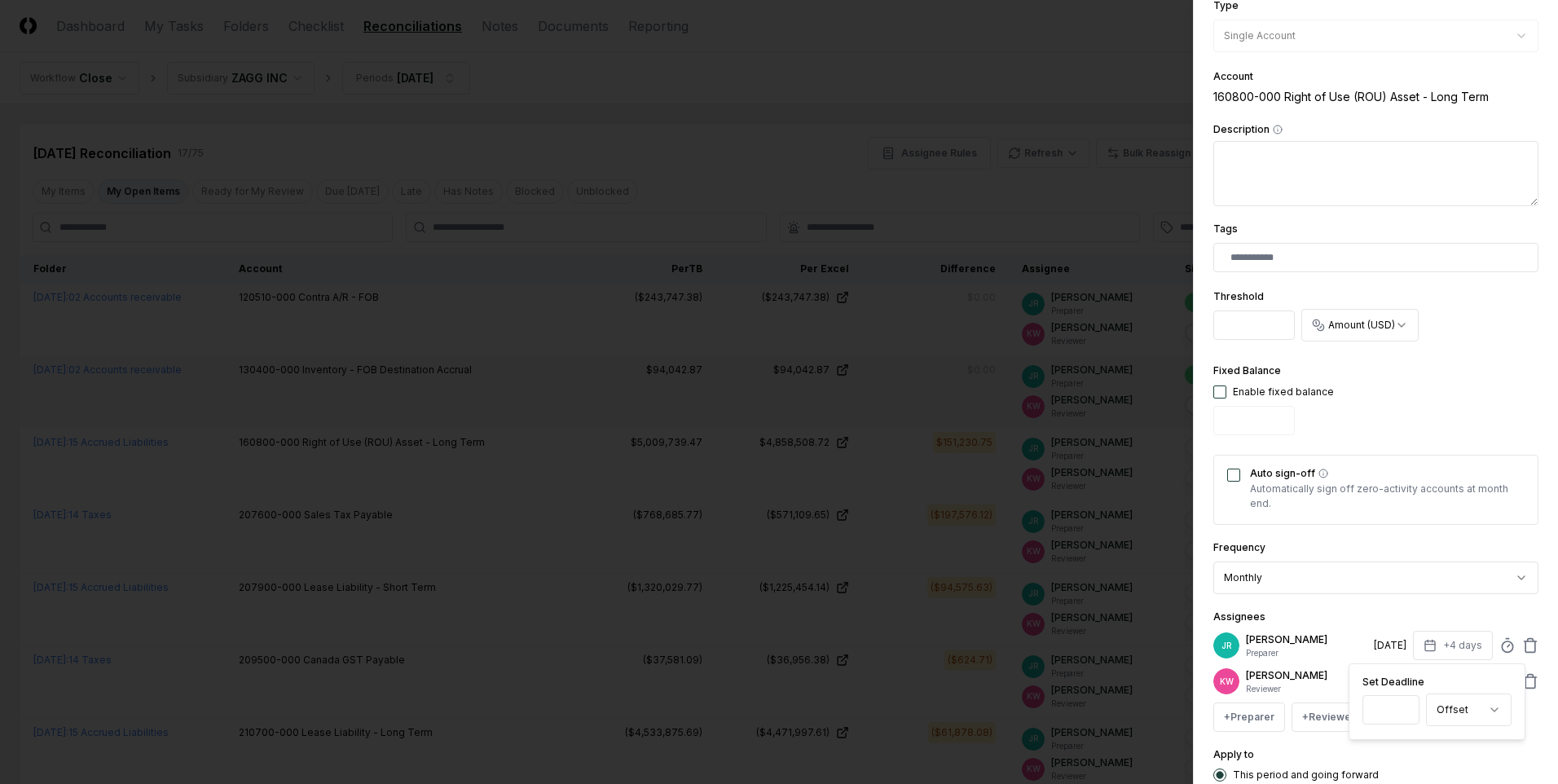
click at [1387, 715] on input "*" at bounding box center [1391, 710] width 57 height 29
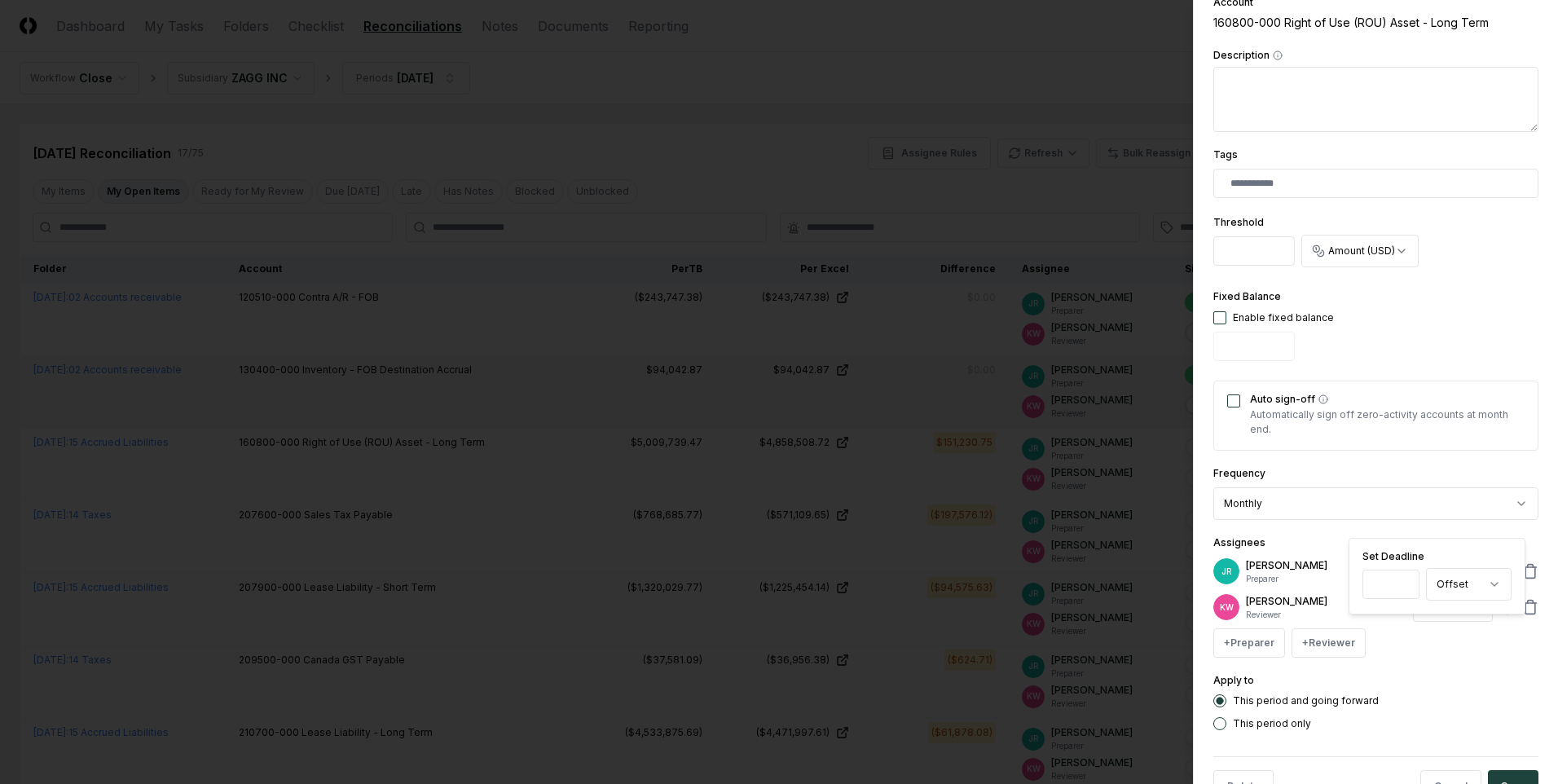
scroll to position [370, 0]
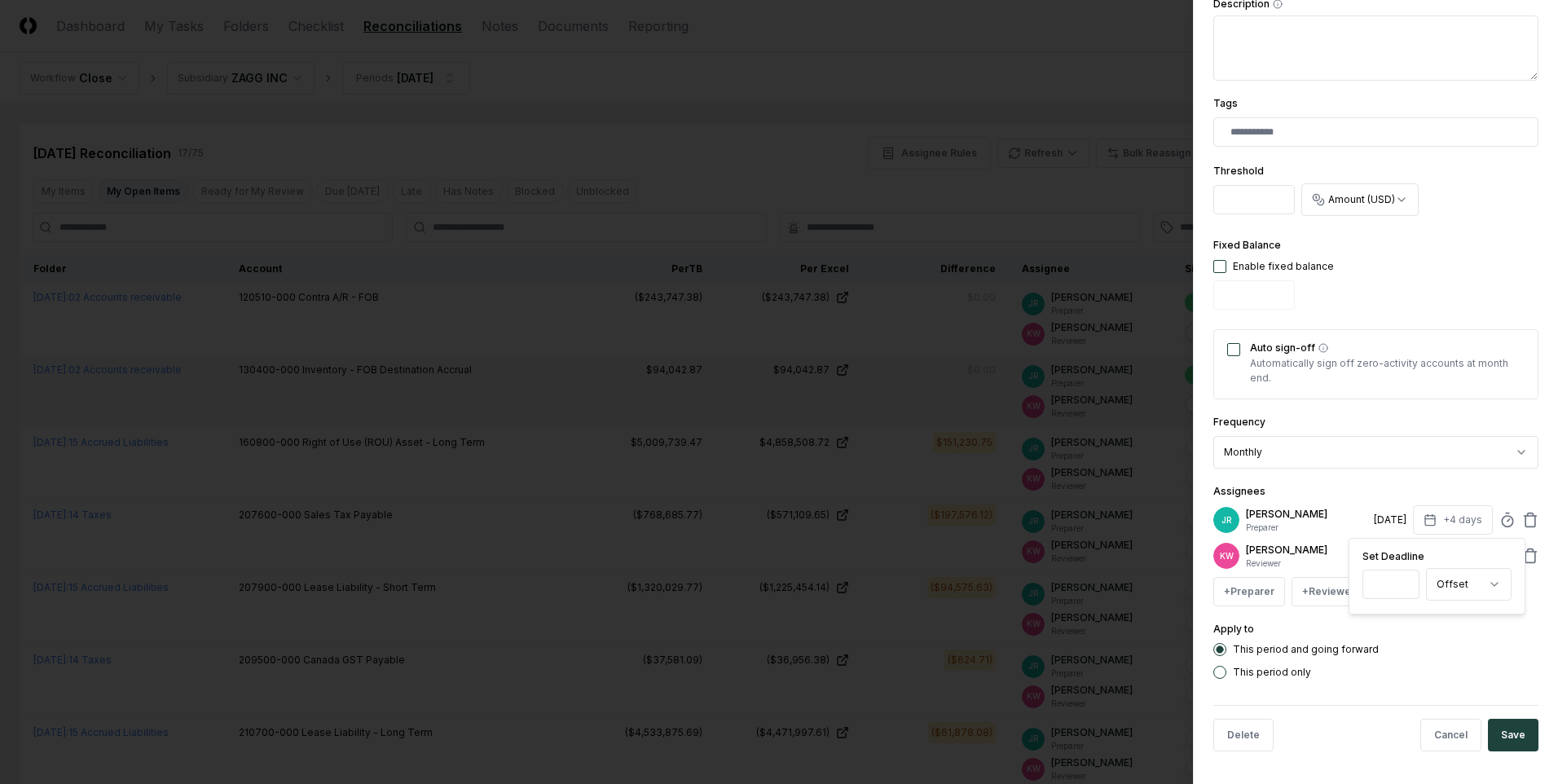
click at [1406, 643] on div "This period and going forward" at bounding box center [1375, 649] width 325 height 13
click at [1452, 558] on button "+3 days" at bounding box center [1453, 556] width 80 height 29
click at [1401, 613] on input "*" at bounding box center [1391, 620] width 57 height 29
type input "*"
click at [1399, 618] on input "*" at bounding box center [1391, 620] width 57 height 29
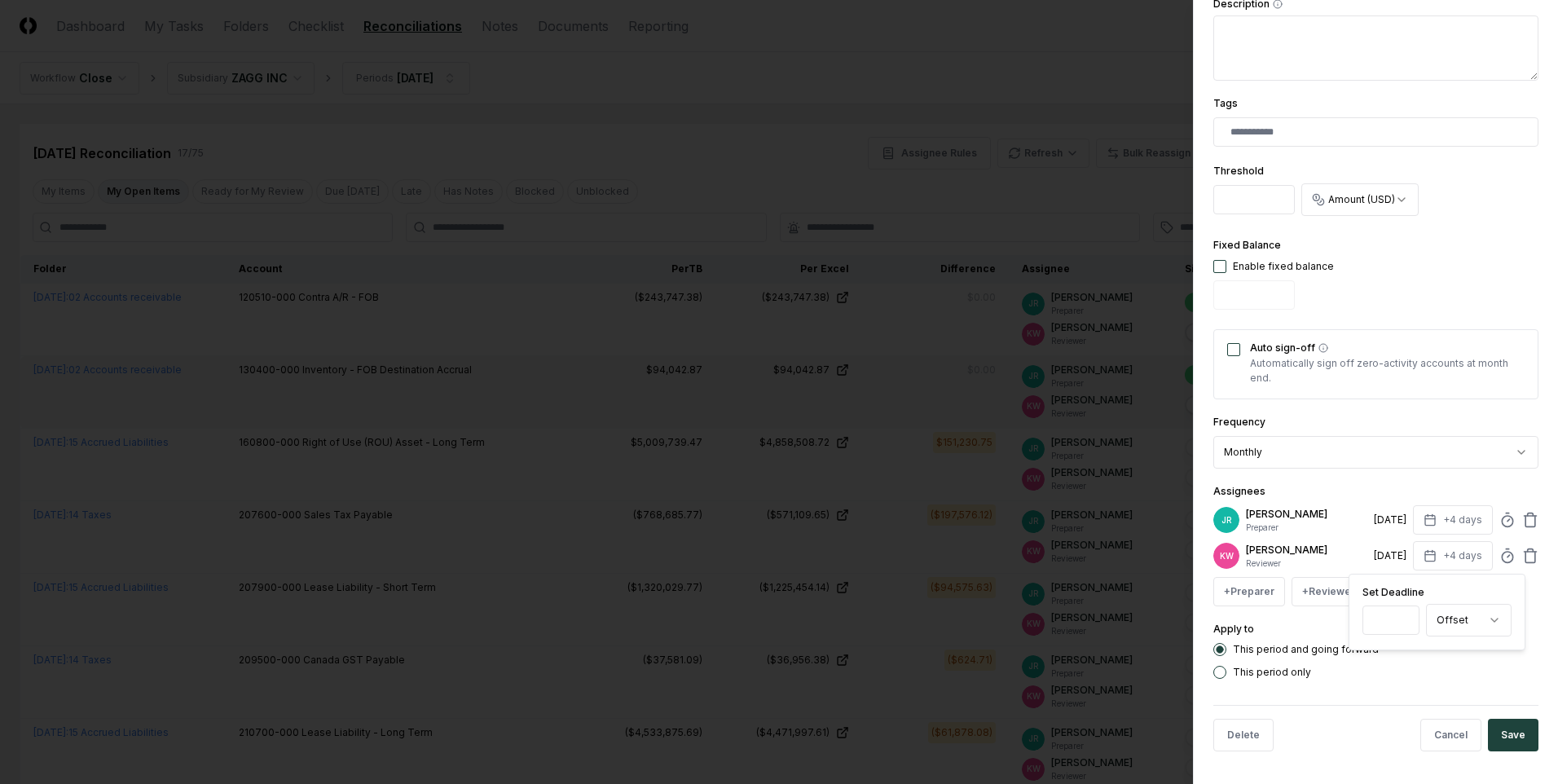
click at [1494, 742] on button "Save" at bounding box center [1514, 735] width 51 height 33
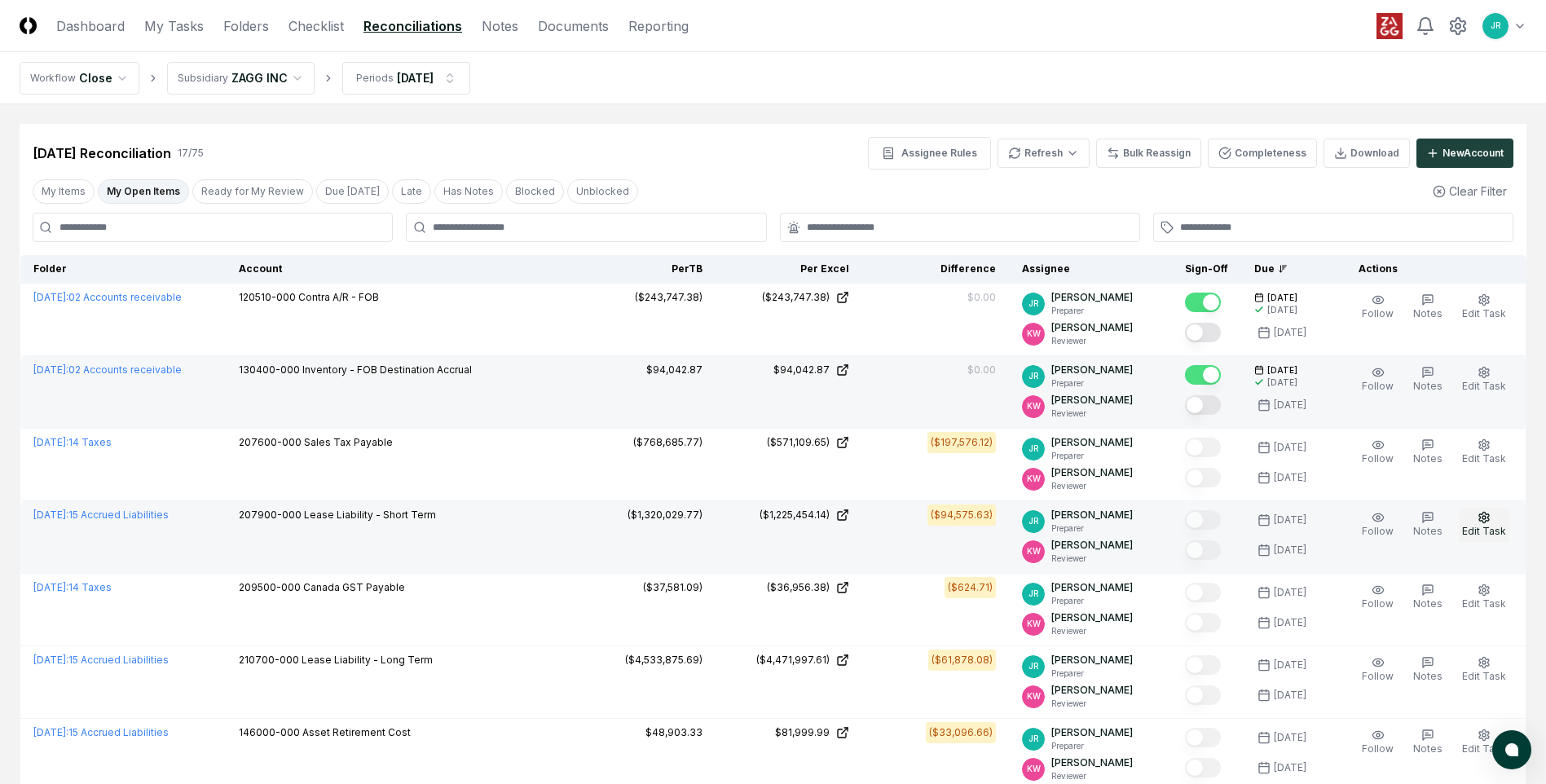
click at [1472, 531] on span "Edit Task" at bounding box center [1485, 530] width 44 height 12
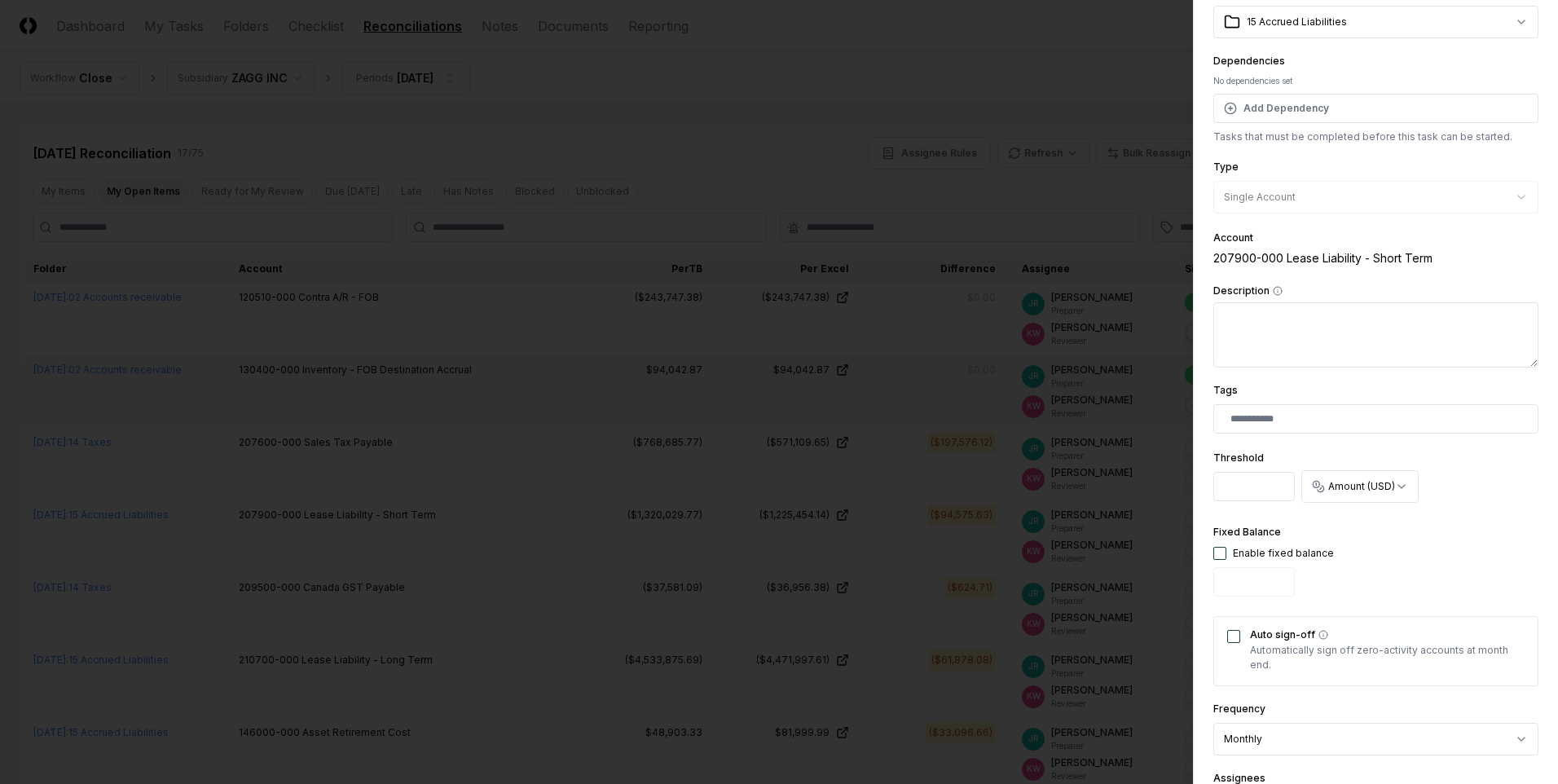
scroll to position [326, 0]
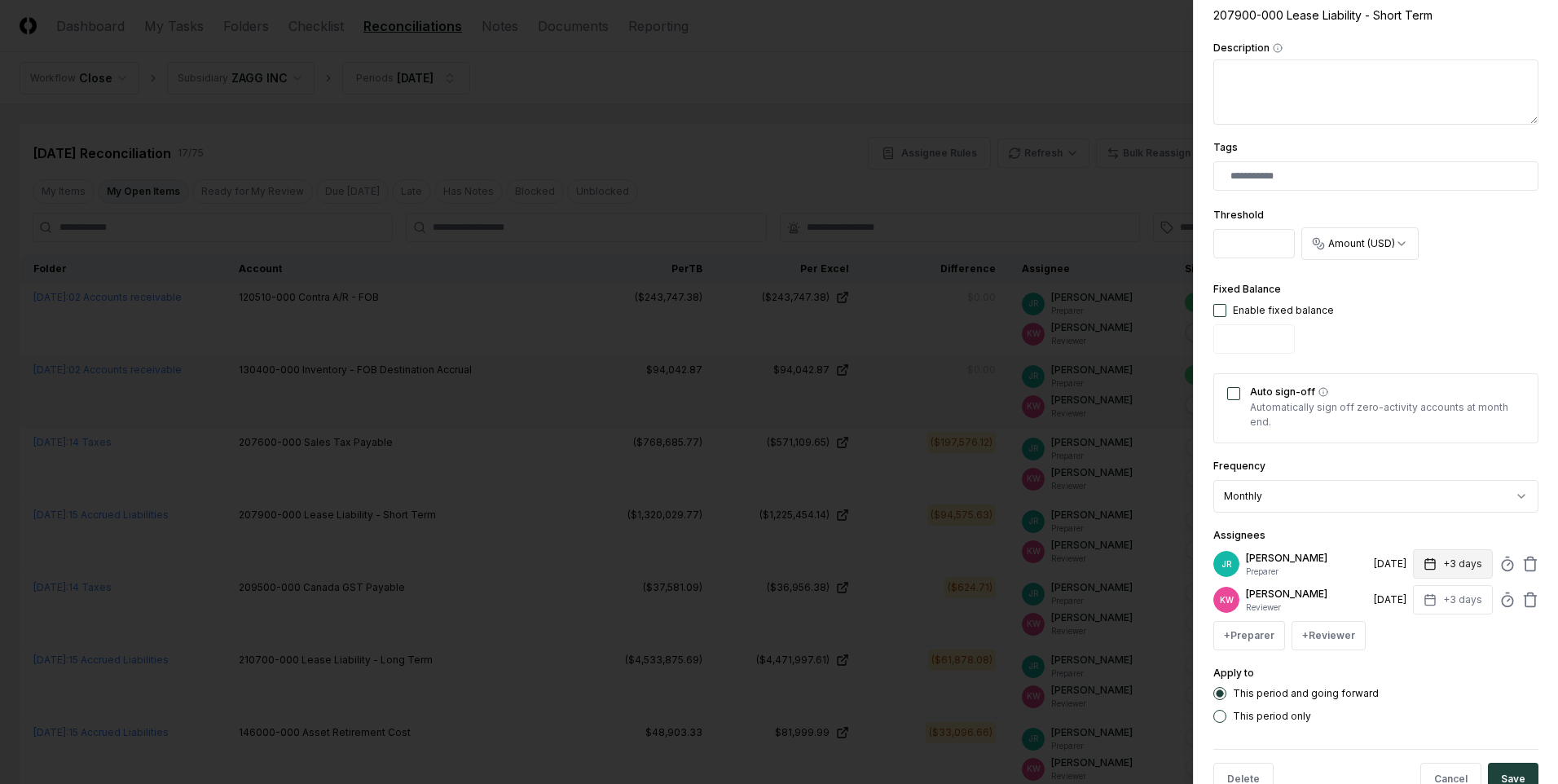
click at [1451, 567] on button "+3 days" at bounding box center [1453, 564] width 80 height 29
type input "*"
click at [1402, 624] on input "*" at bounding box center [1391, 629] width 57 height 29
click at [1438, 682] on div "Apply to This period and going forward This period only" at bounding box center [1375, 692] width 325 height 60
click at [1442, 604] on button "+3 days" at bounding box center [1453, 600] width 80 height 29
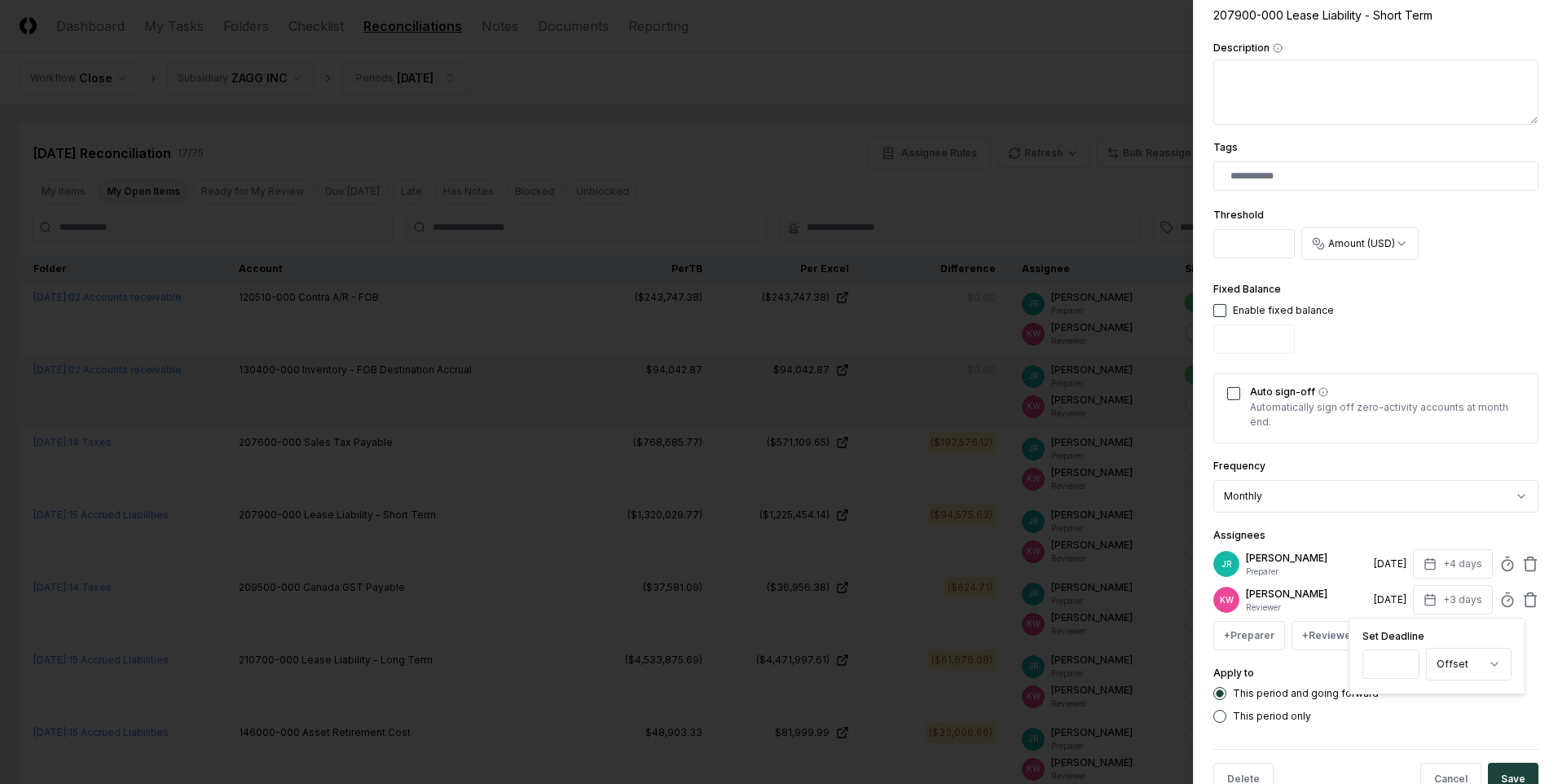
type input "*"
click at [1402, 657] on input "*" at bounding box center [1391, 664] width 57 height 29
click at [1497, 770] on button "Save" at bounding box center [1514, 779] width 51 height 33
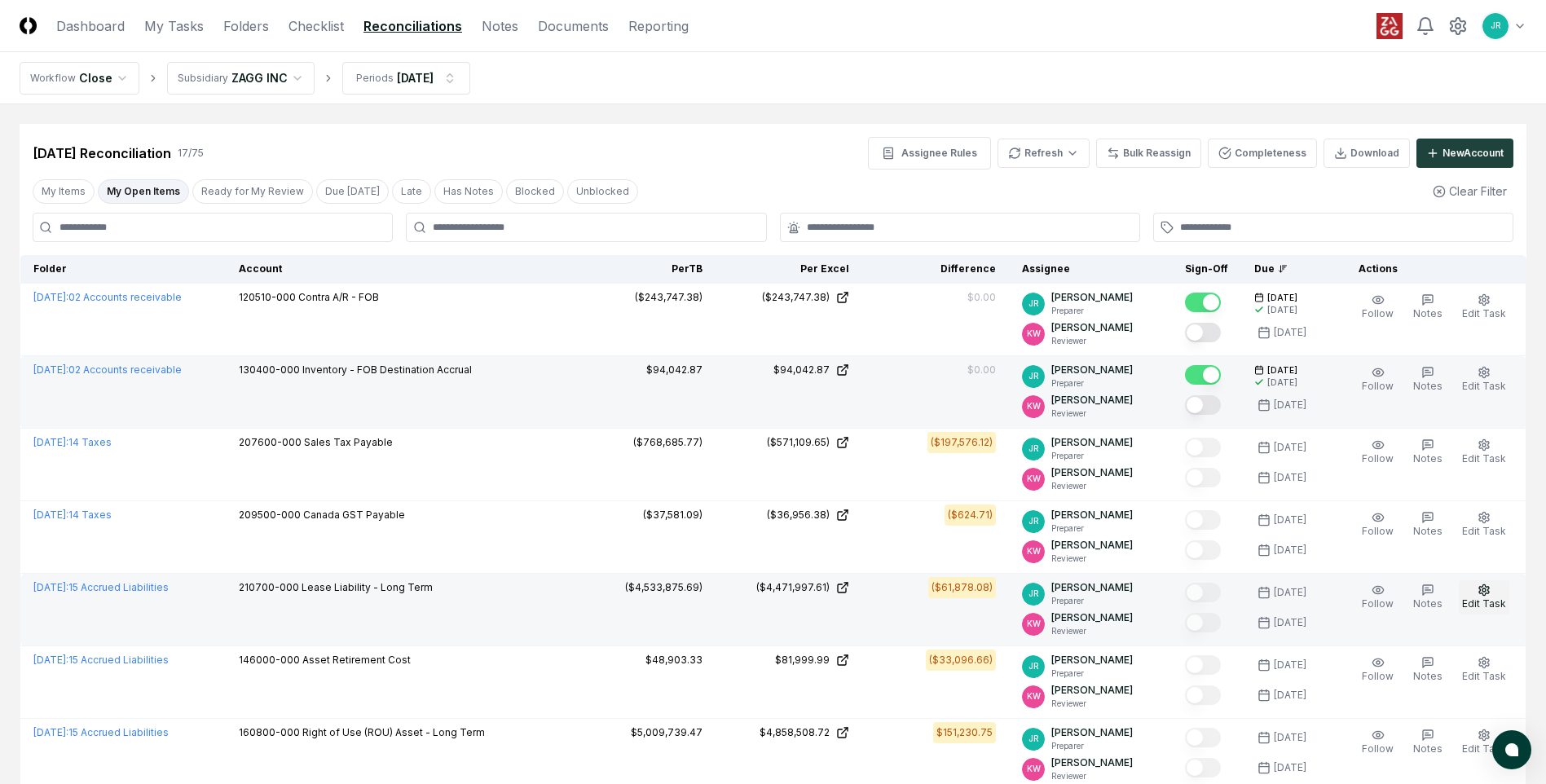
click at [1484, 597] on span "Edit Task" at bounding box center [1485, 603] width 44 height 12
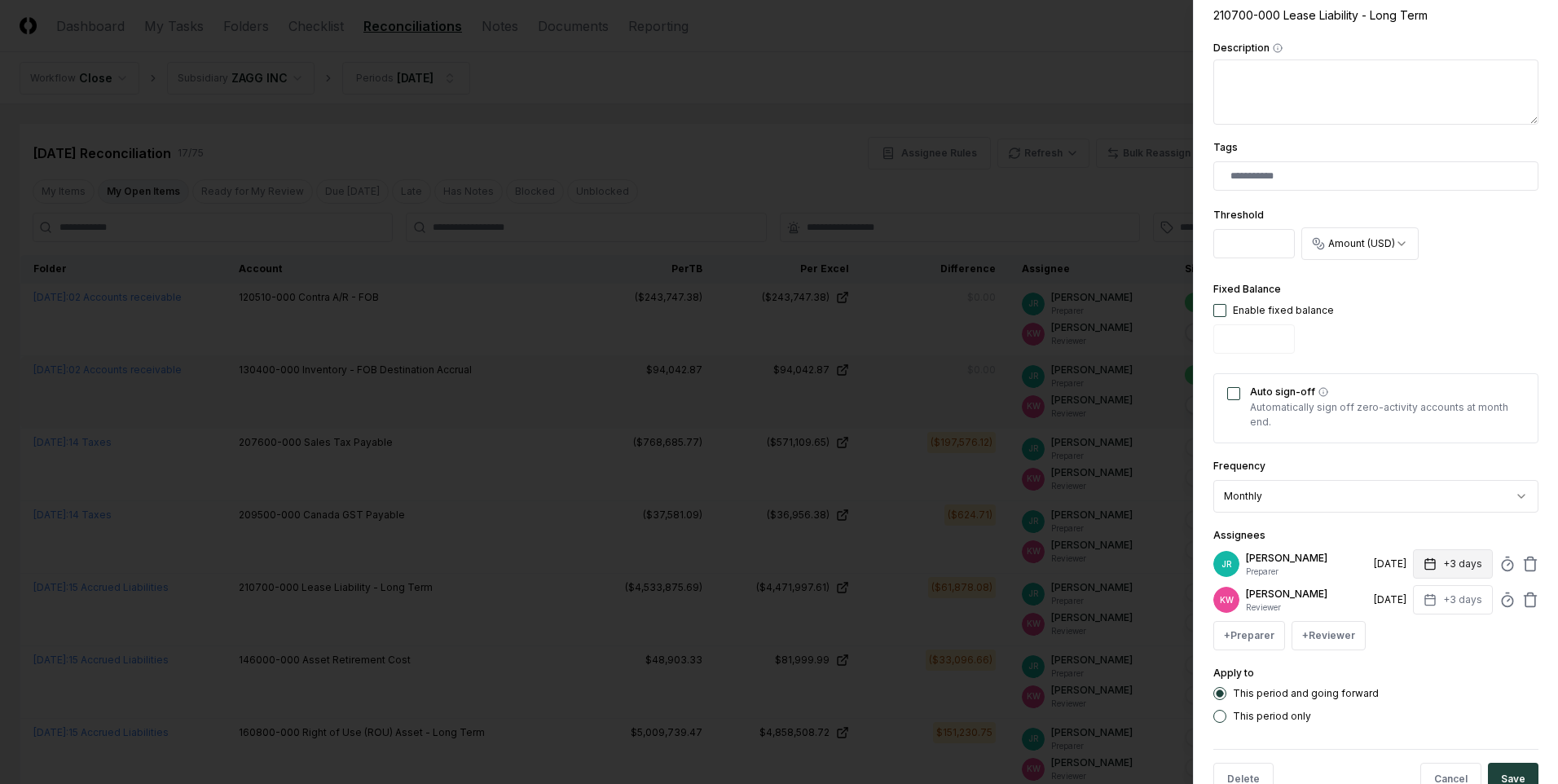
click at [1451, 567] on button "+3 days" at bounding box center [1453, 564] width 80 height 29
type input "*"
click at [1401, 625] on input "*" at bounding box center [1391, 629] width 57 height 29
click at [1402, 683] on div "Apply to This period and going forward This period only" at bounding box center [1375, 692] width 325 height 60
click at [1433, 597] on button "+3 days" at bounding box center [1453, 600] width 80 height 29
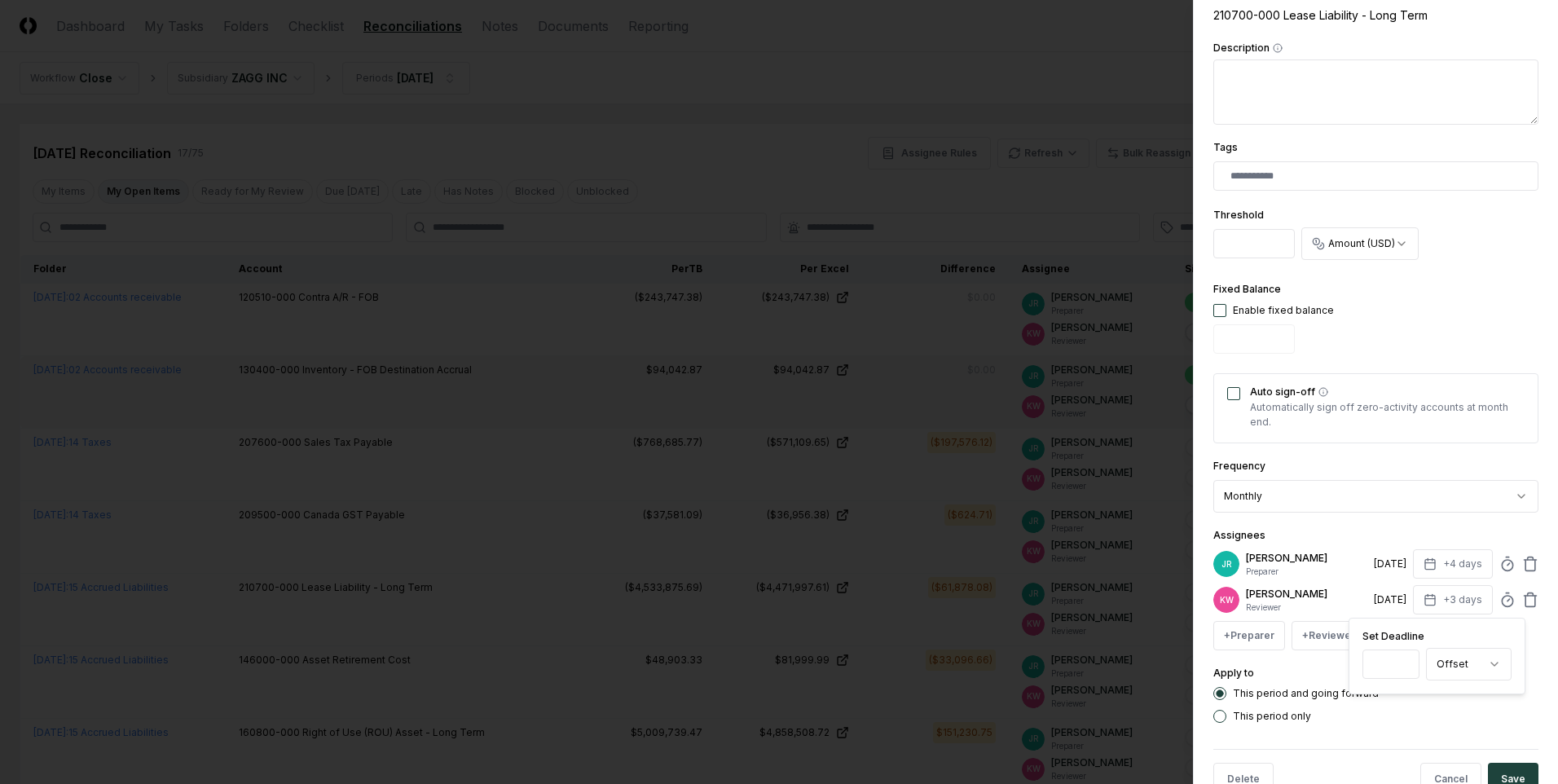
type input "*"
click at [1402, 659] on input "*" at bounding box center [1391, 664] width 57 height 29
click at [1489, 763] on button "Save" at bounding box center [1514, 779] width 51 height 33
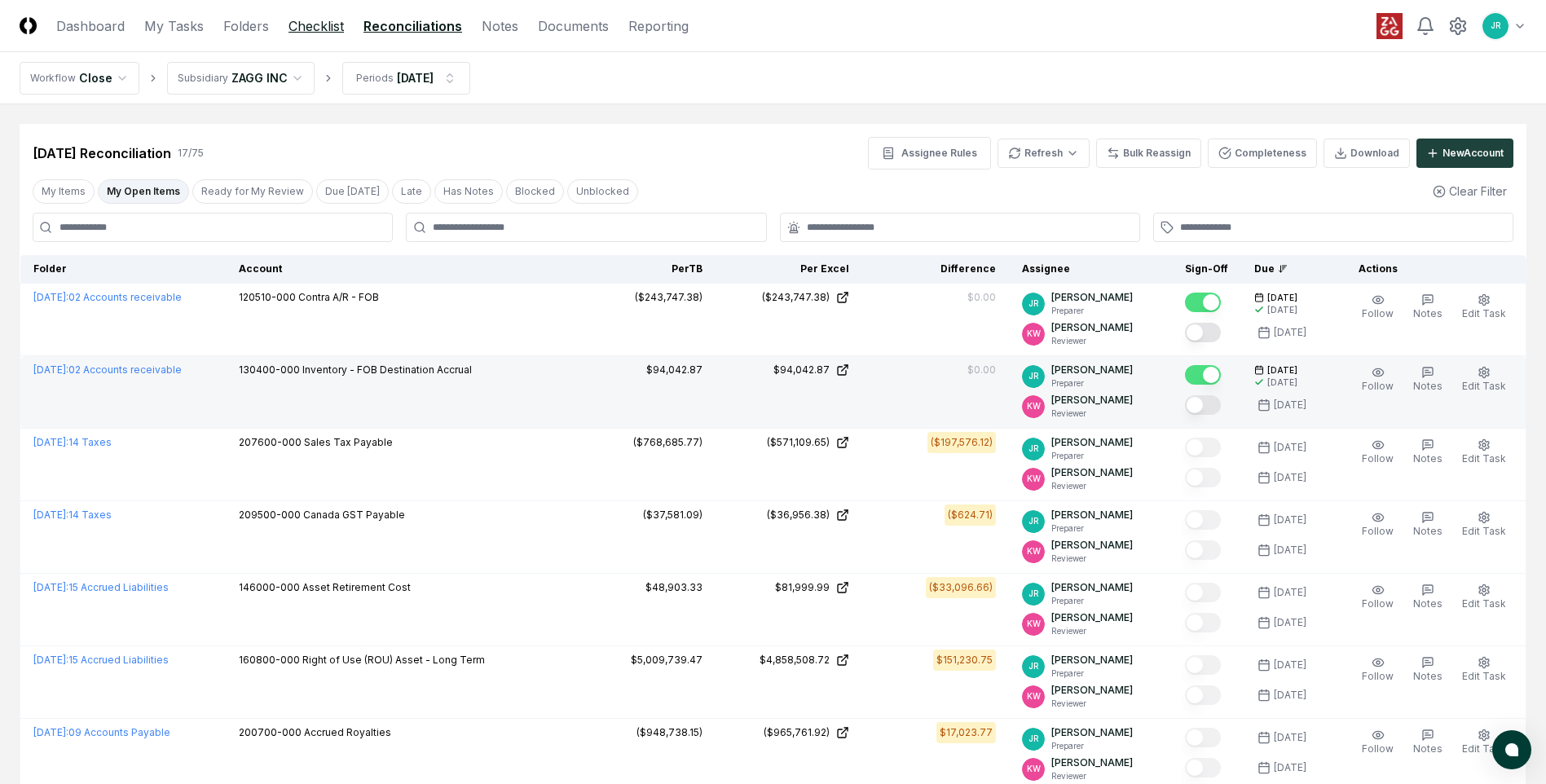
click at [316, 26] on link "Checklist" at bounding box center [316, 26] width 56 height 20
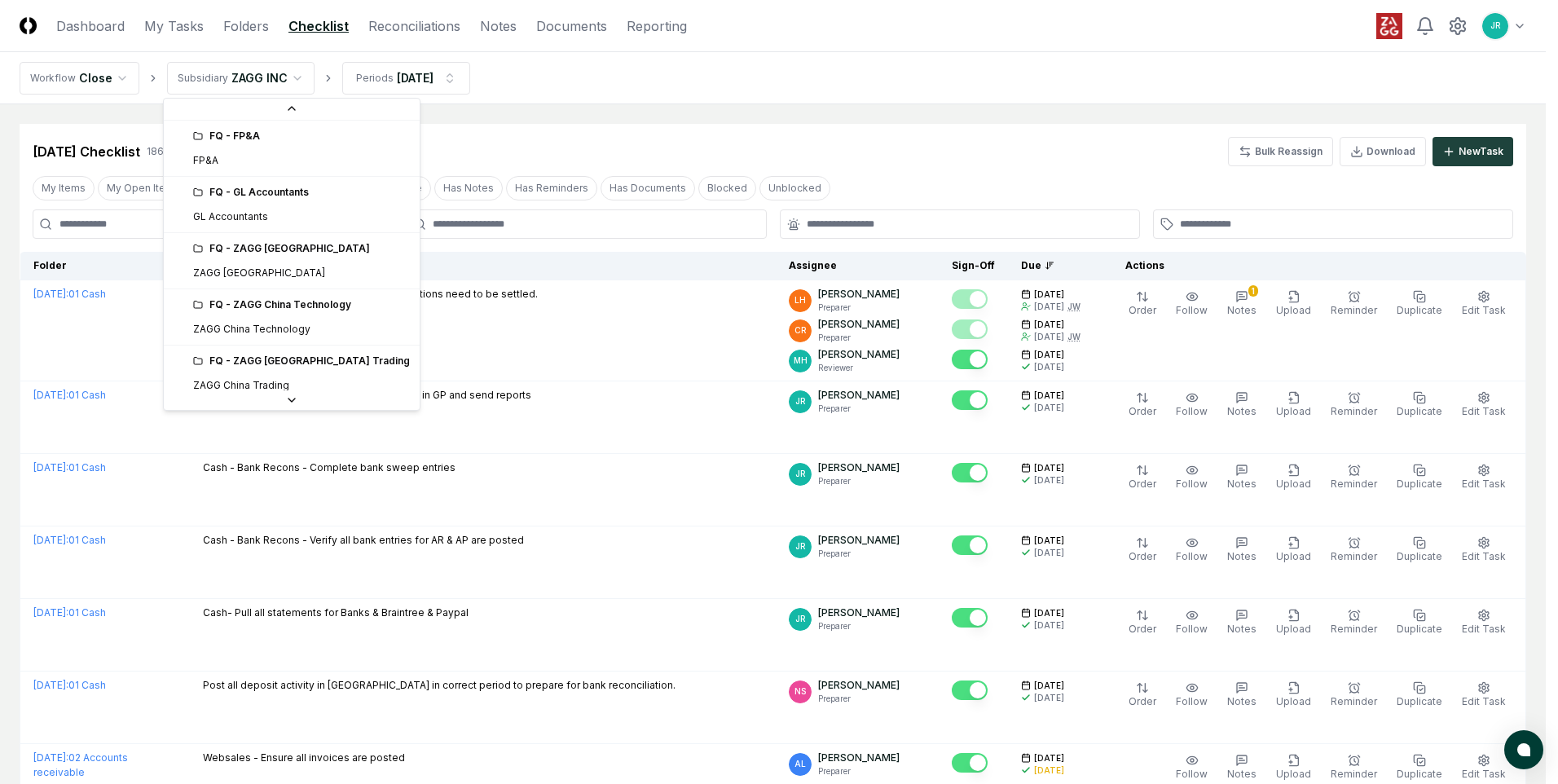
scroll to position [82, 0]
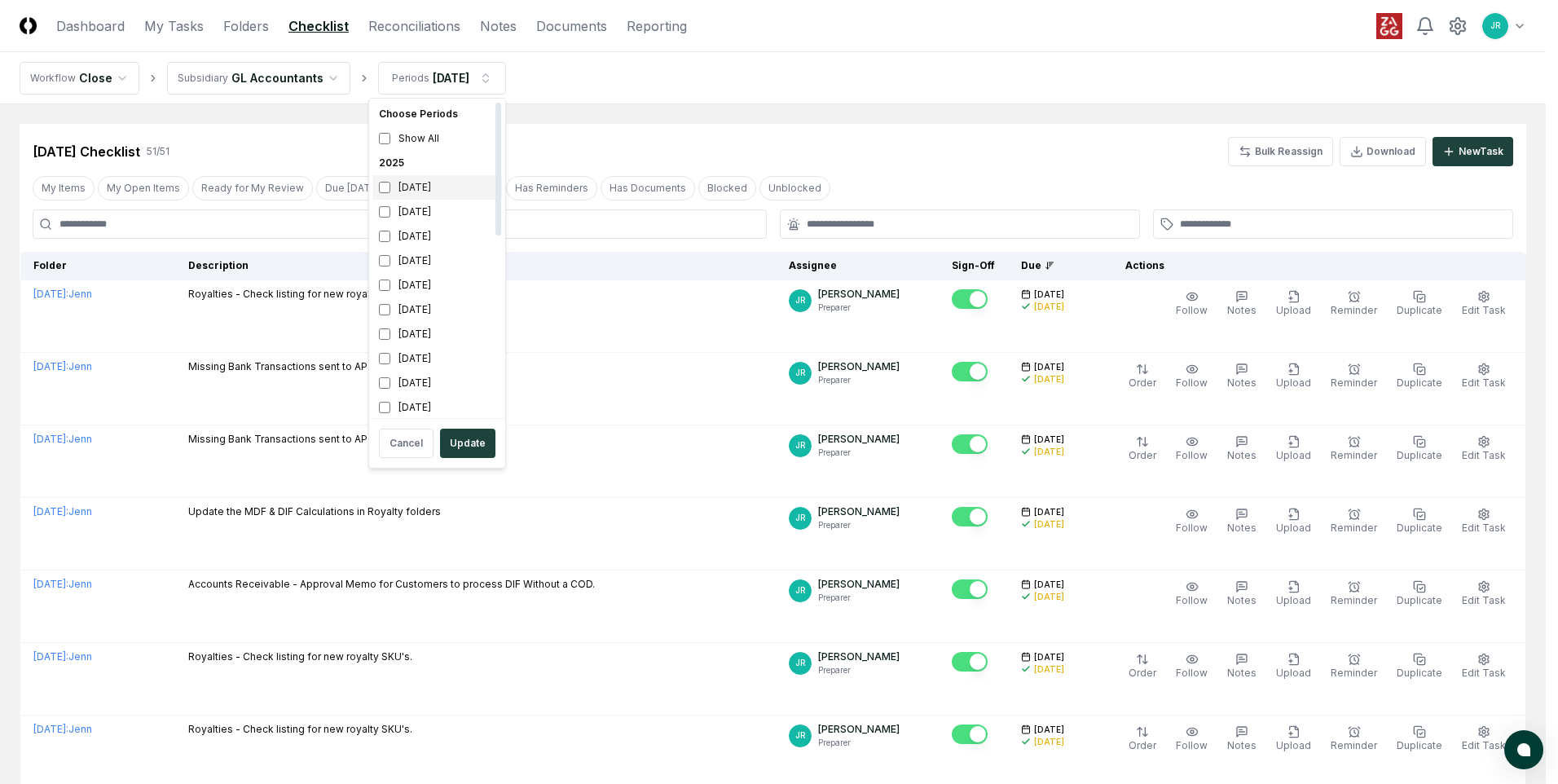
click at [429, 185] on div "[DATE]" at bounding box center [437, 187] width 129 height 25
click at [419, 207] on div "[DATE]" at bounding box center [437, 212] width 129 height 25
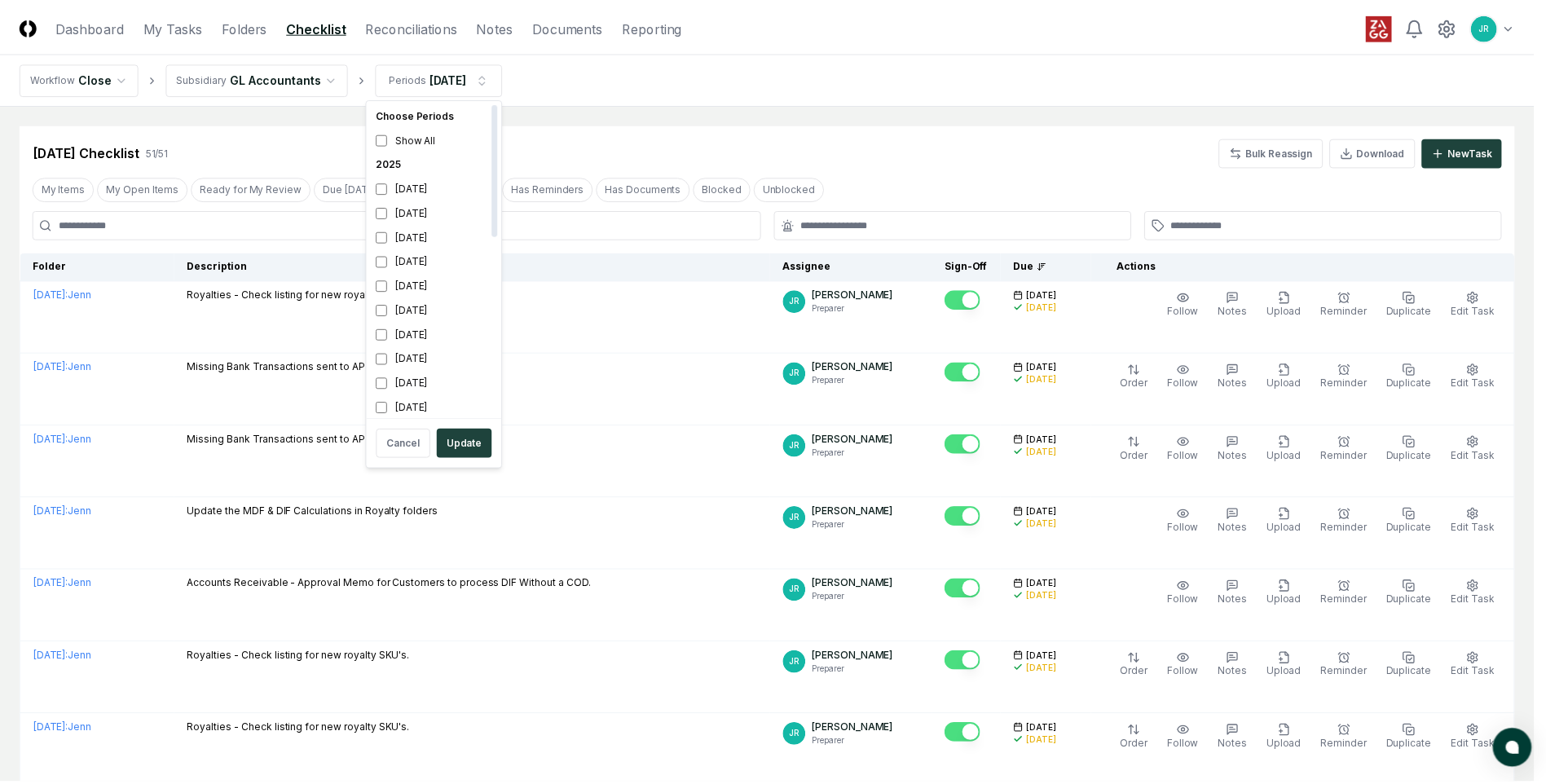
scroll to position [5, 0]
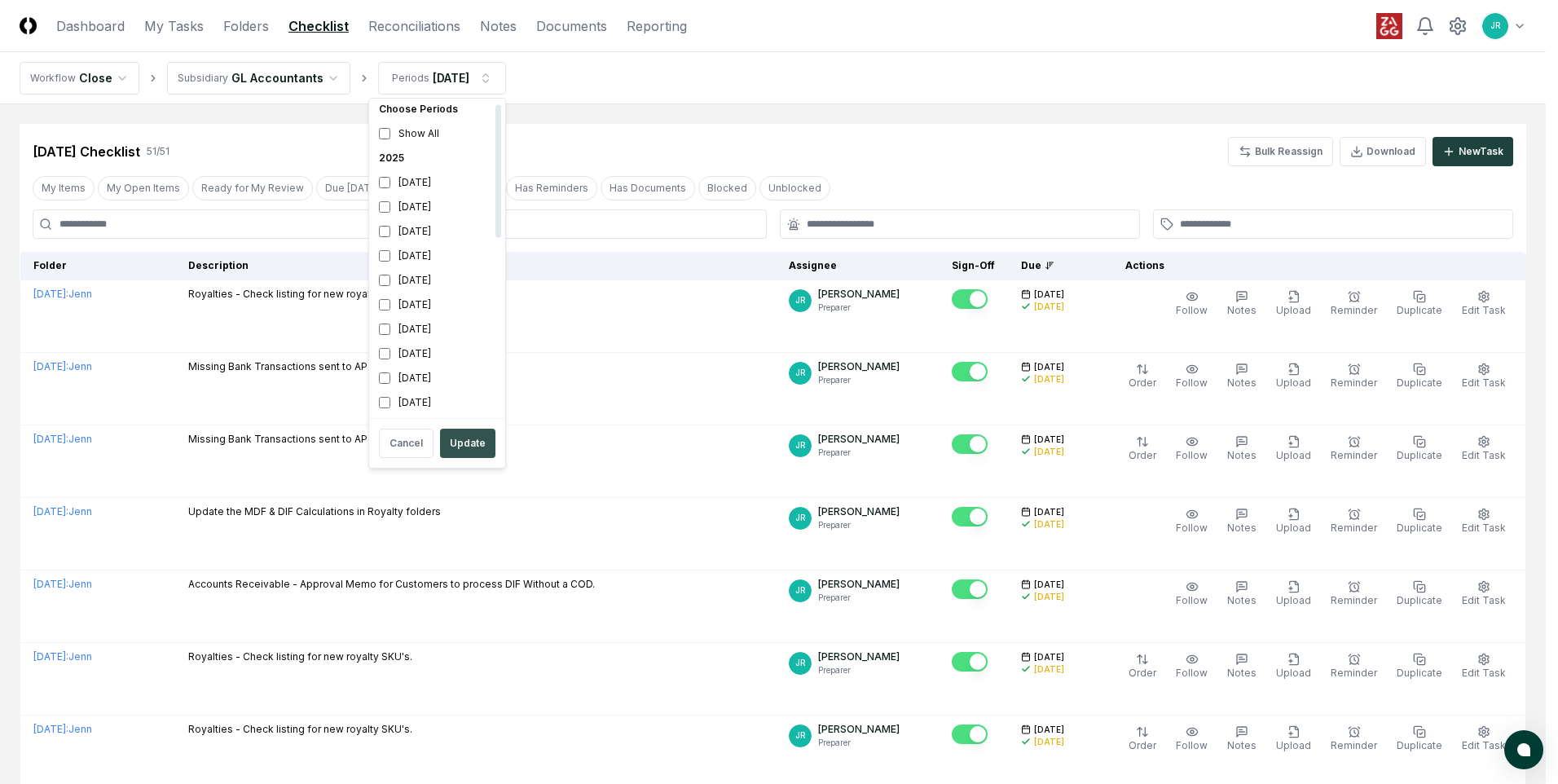
click at [454, 451] on button "Update" at bounding box center [468, 444] width 56 height 29
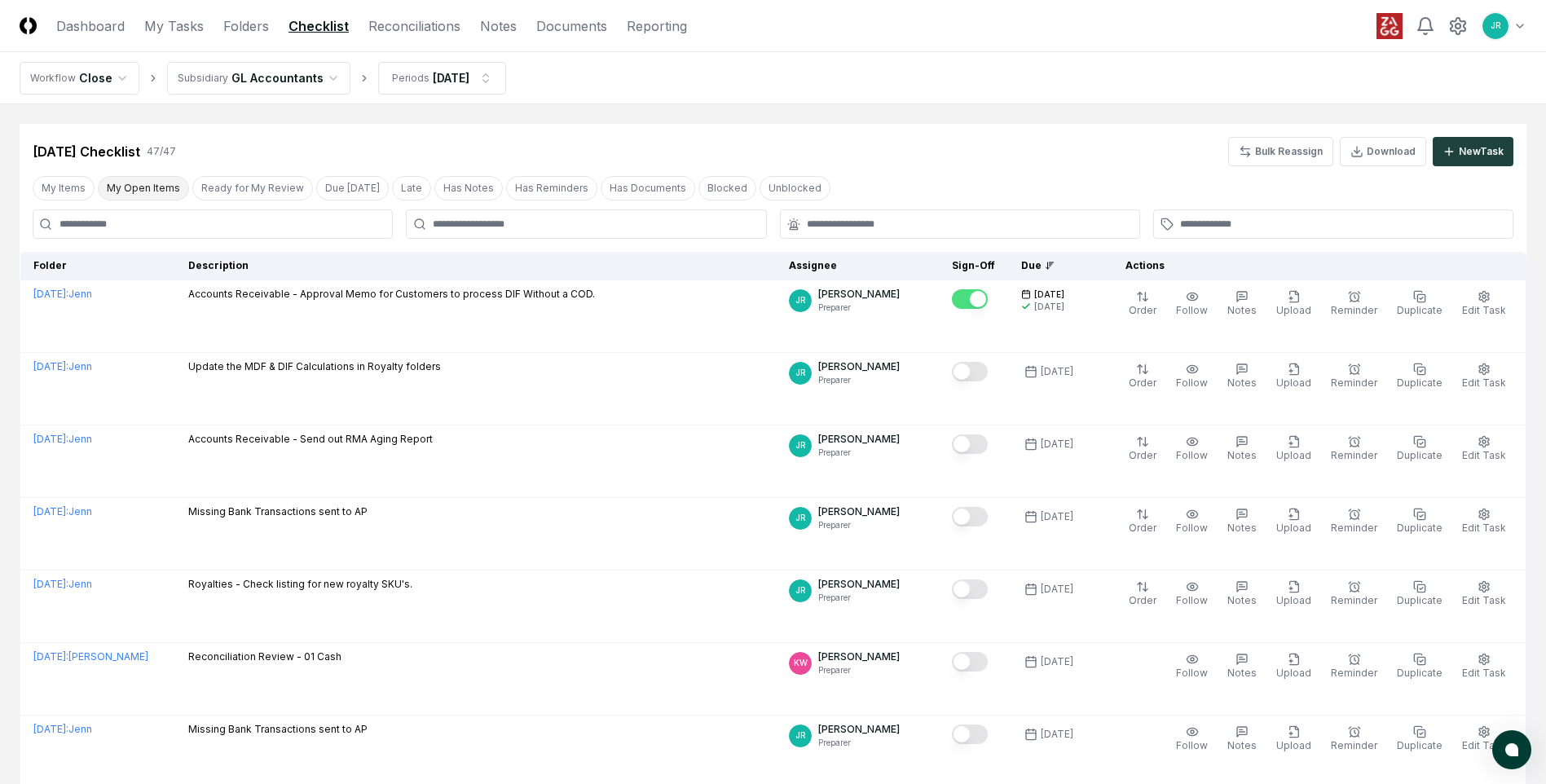
click at [145, 188] on button "My Open Items" at bounding box center [142, 188] width 91 height 25
